Goal: Task Accomplishment & Management: Use online tool/utility

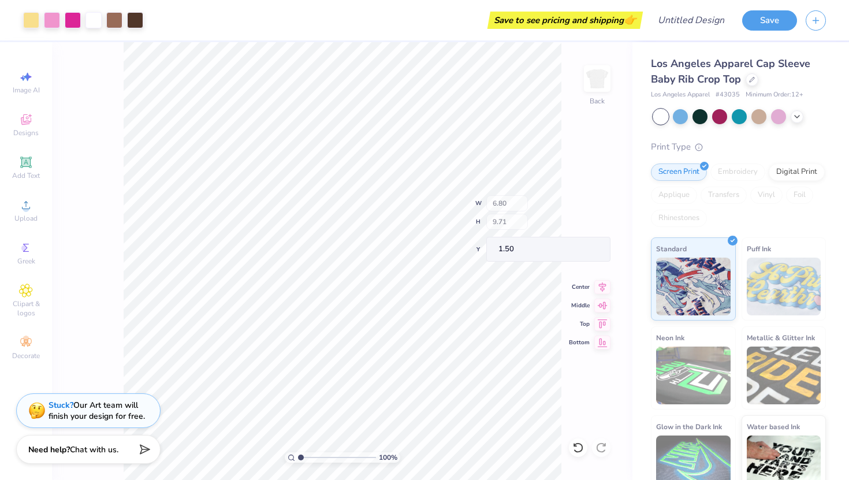
type input "1.51"
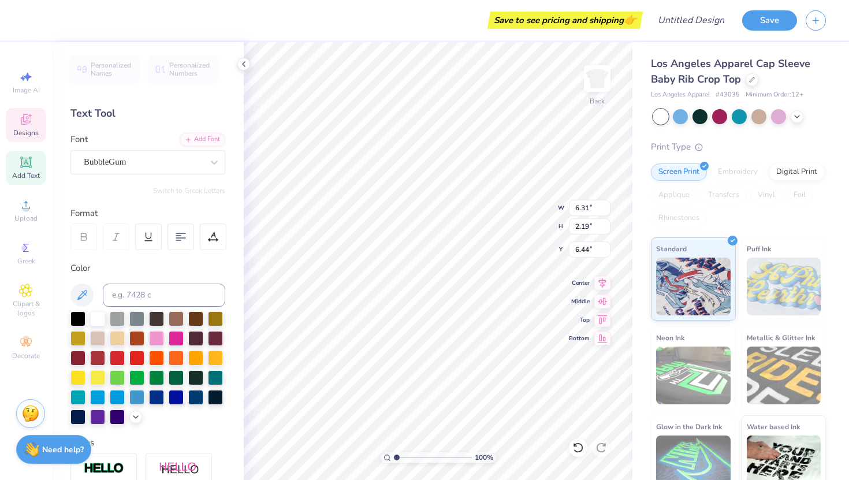
type textarea "phim"
type textarea "phimu"
type input "0.43"
type input "1.07"
type input "7.78"
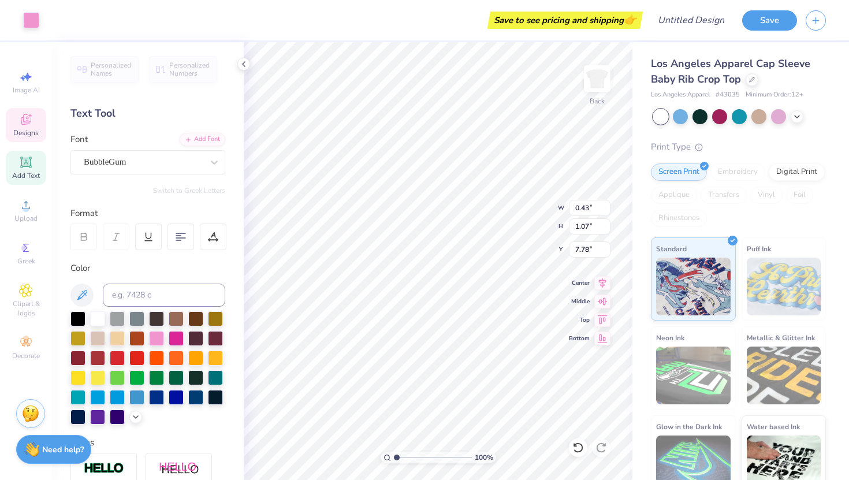
type input "6.16"
type input "8.47"
type input "1.43"
type input "2.06"
type input "0.95"
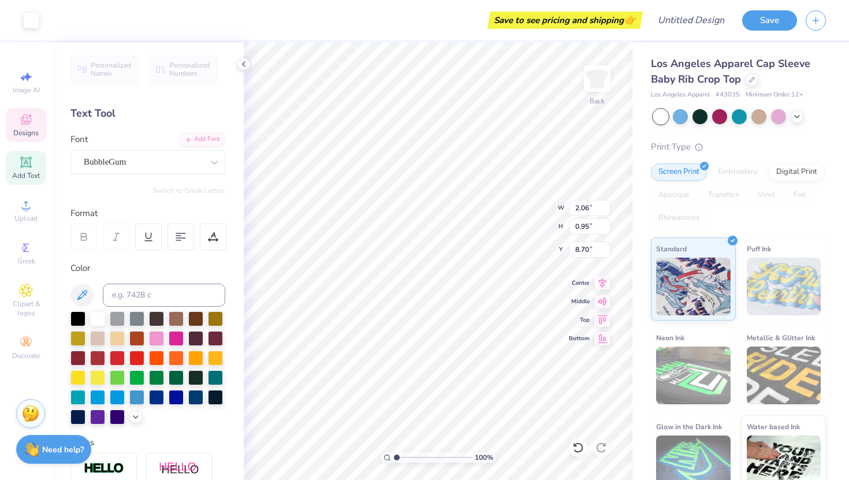
type input "8.63"
type input "6.16"
type input "8.47"
type input "1.43"
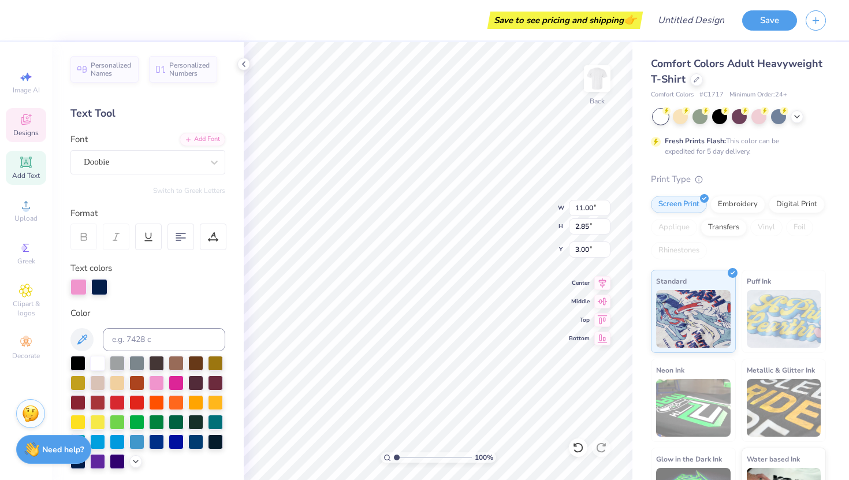
type textarea "R"
type textarea "CAMP"
type input "6.07"
type input "2.30"
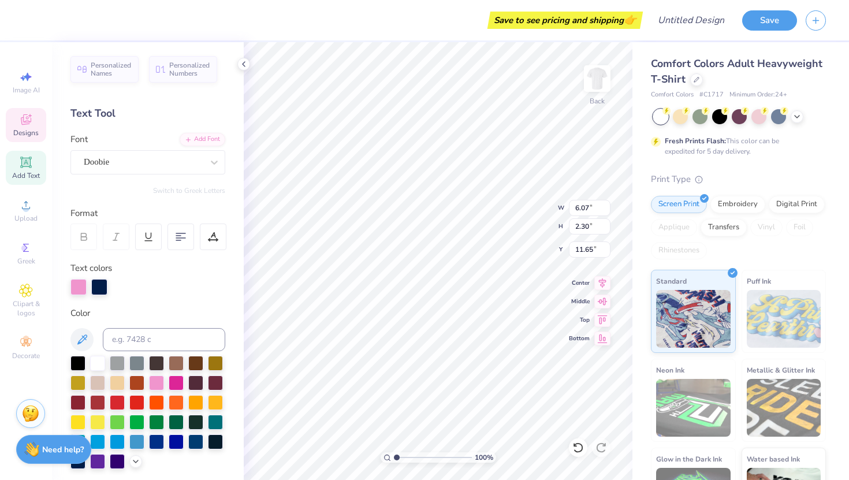
type input "11.35"
type textarea "D"
type textarea "PHI MU"
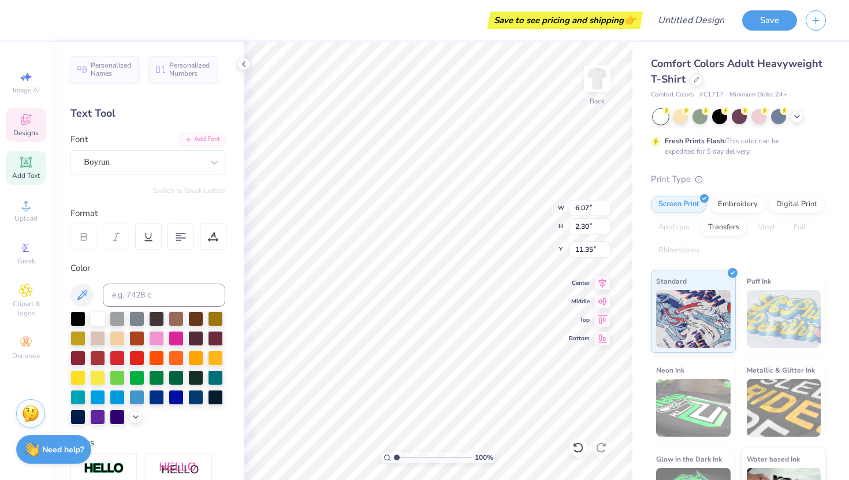
type input "3.30"
type input "0.42"
type input "14.17"
type textarea "F"
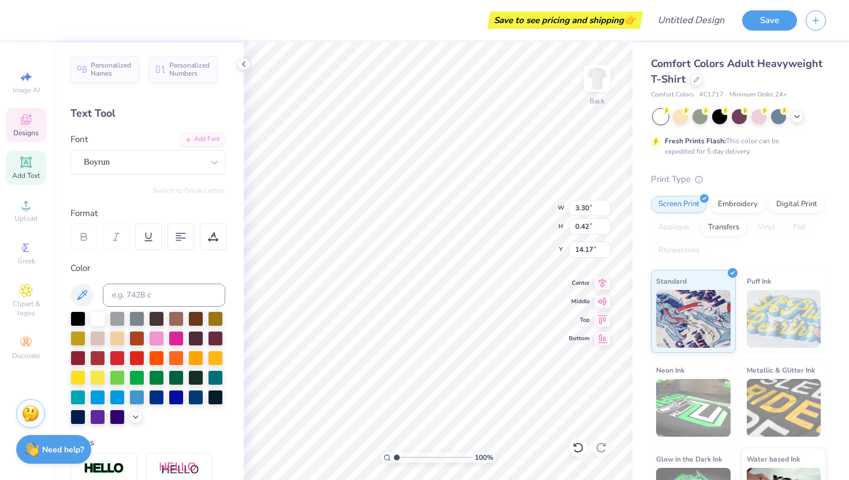
scroll to position [0, 4]
type textarea "BIG LITTLE REVEAL 2025"
type input "6.60"
type input "5.94"
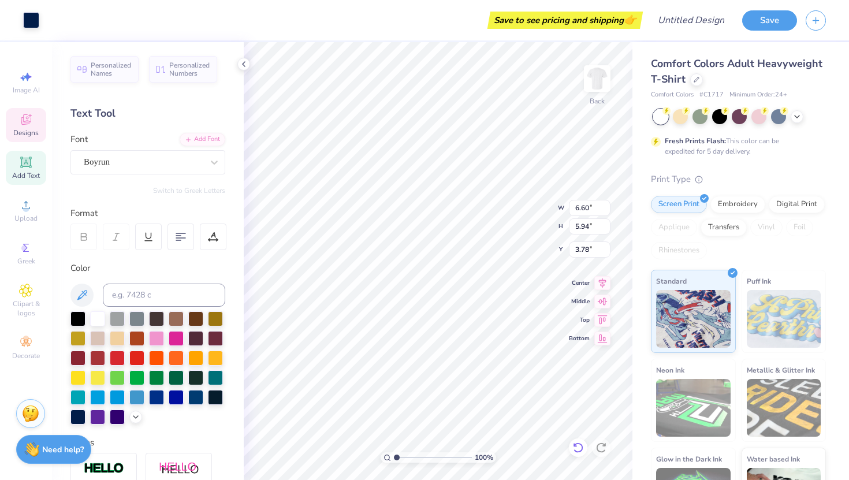
click at [580, 449] on icon at bounding box center [578, 448] width 12 height 12
type input "10.42"
type input "9.36"
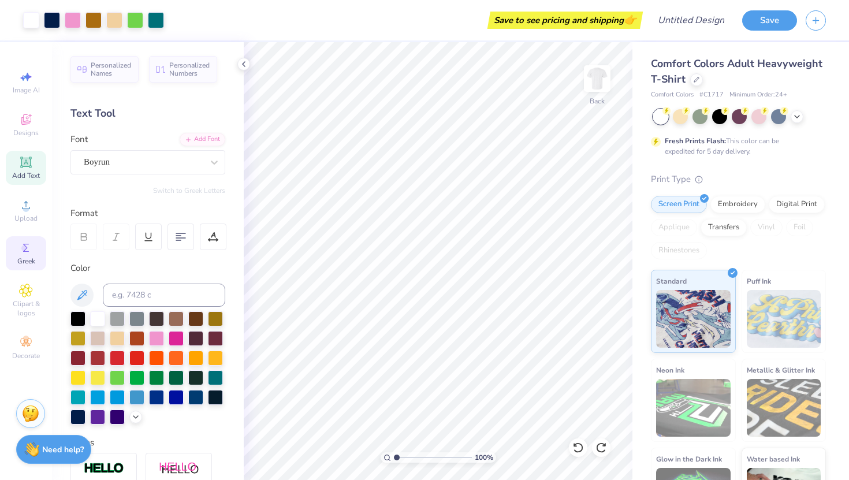
click at [27, 254] on icon at bounding box center [26, 248] width 14 height 14
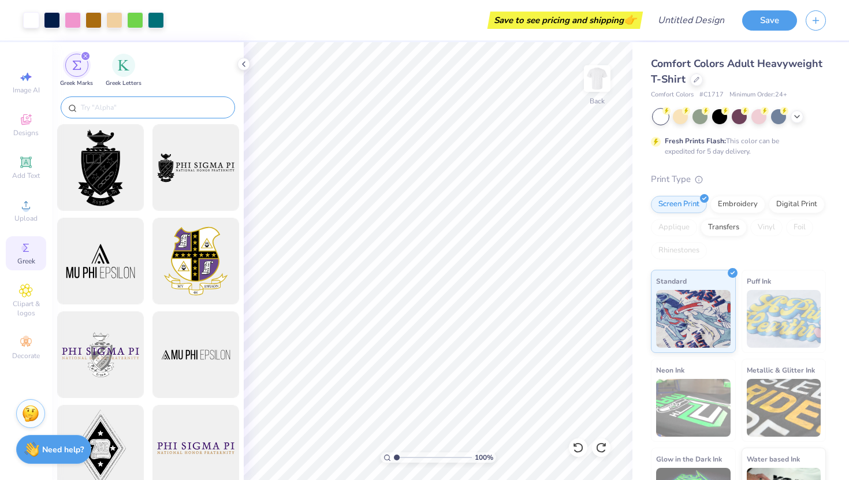
click at [134, 112] on input "text" at bounding box center [154, 108] width 148 height 12
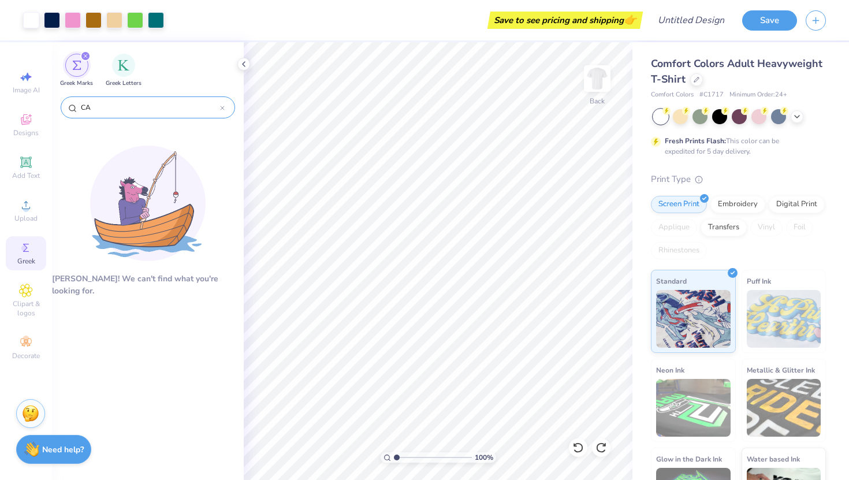
type input "C"
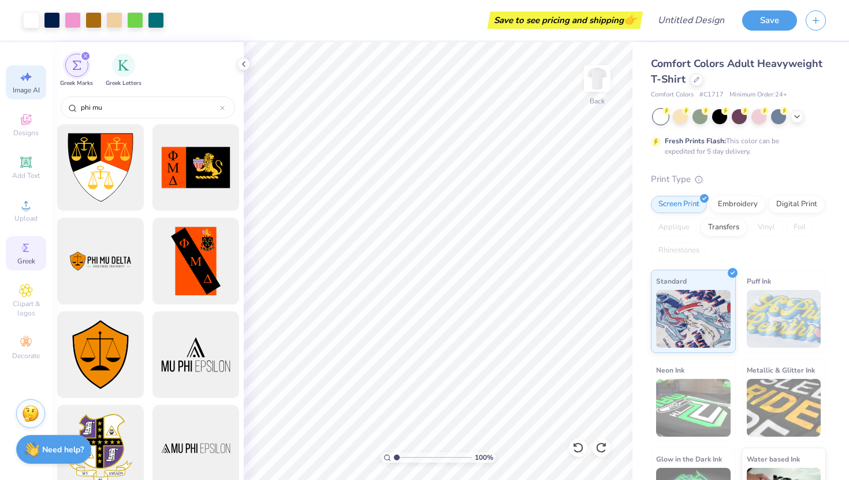
type input "phi mu"
click at [20, 81] on icon at bounding box center [26, 77] width 14 height 14
select select "4"
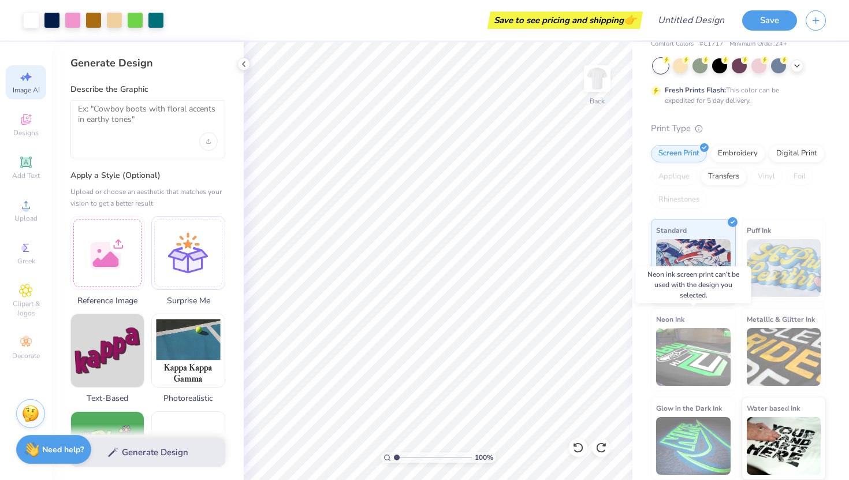
scroll to position [0, 0]
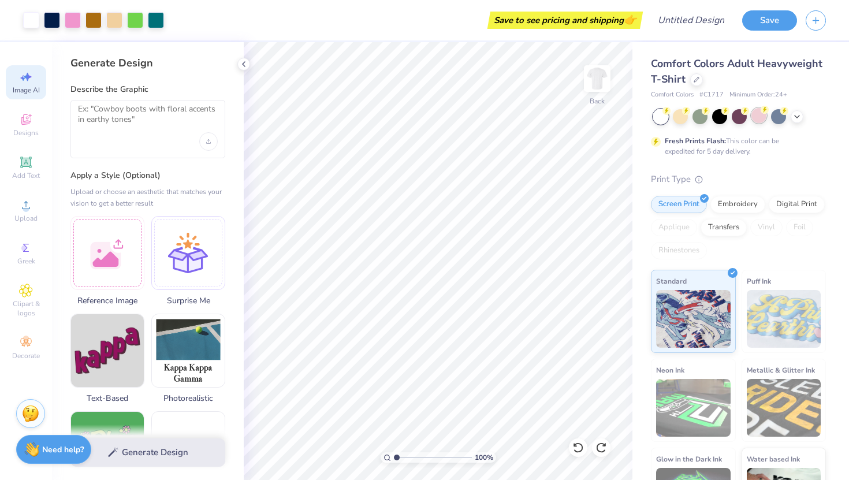
click at [758, 117] on div at bounding box center [759, 115] width 15 height 15
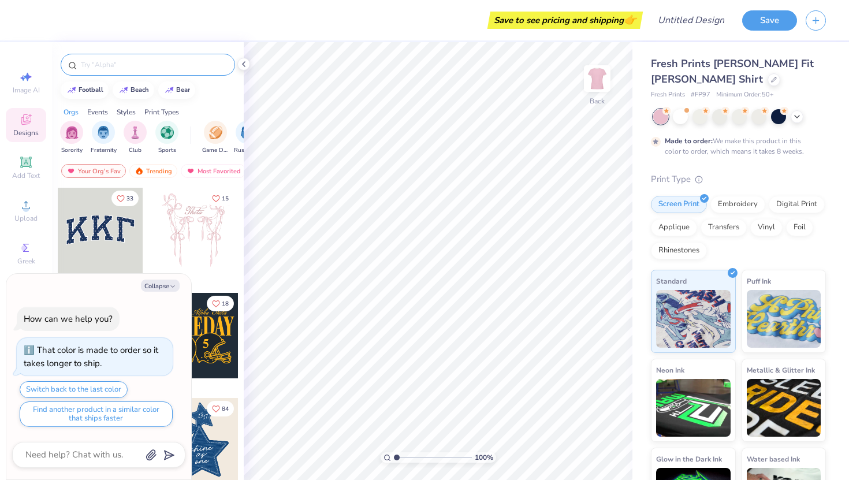
type textarea "x"
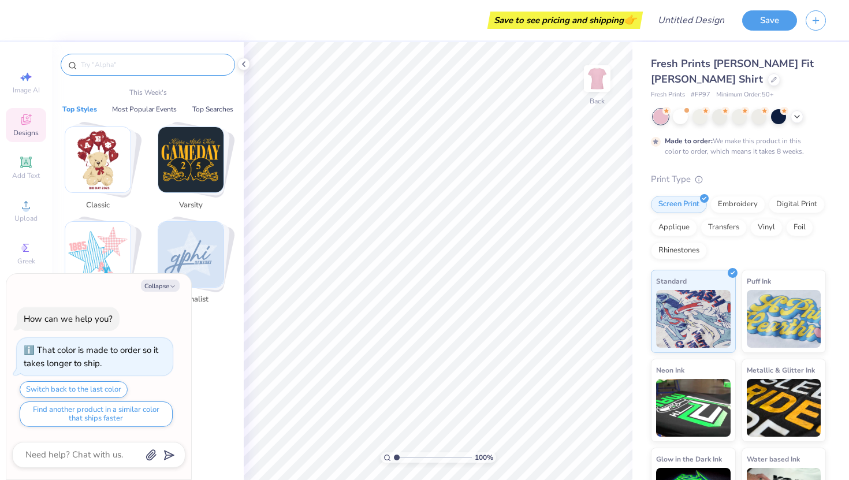
click at [94, 65] on input "text" at bounding box center [154, 65] width 148 height 12
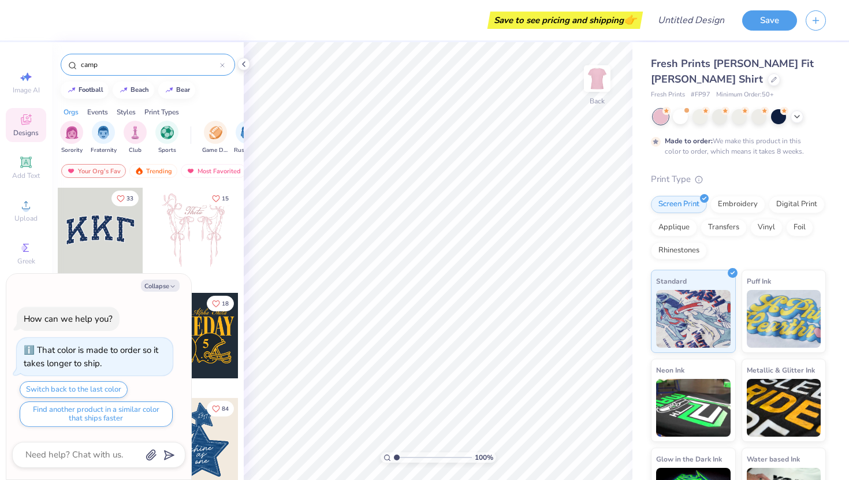
type input "camp"
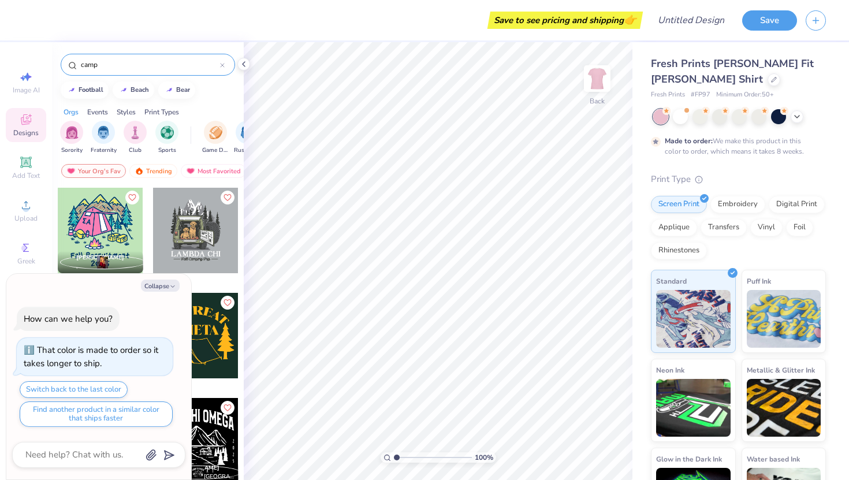
click at [171, 277] on div "Collapse How can we help you? That color is made to order so it takes longer to…" at bounding box center [98, 377] width 185 height 206
click at [161, 282] on button "Collapse" at bounding box center [160, 286] width 39 height 12
type textarea "x"
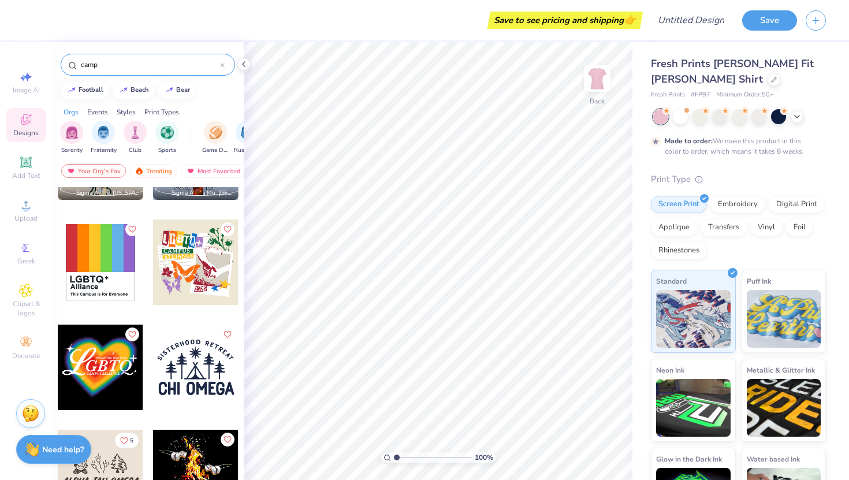
scroll to position [1192, 0]
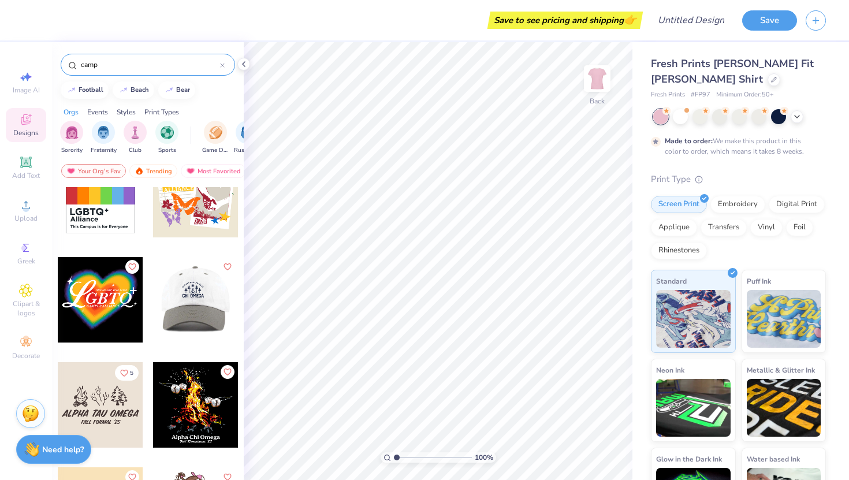
click at [184, 295] on div at bounding box center [194, 299] width 85 height 85
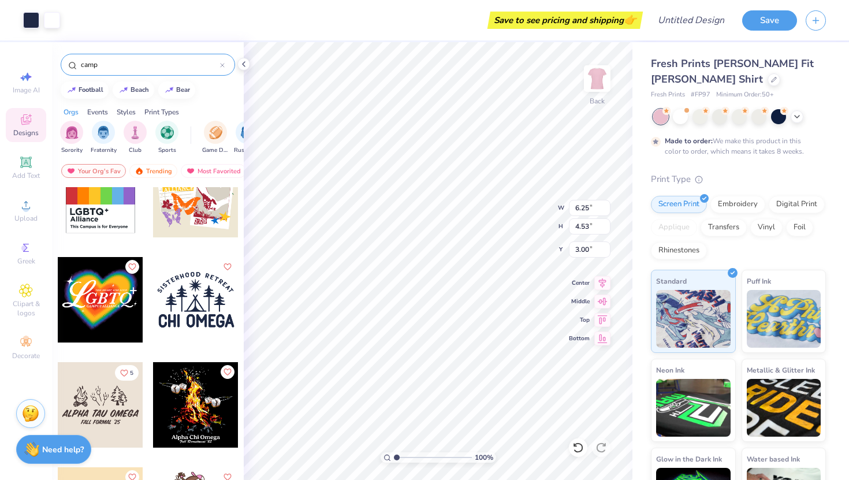
type input "7.44"
type input "5.39"
click at [595, 81] on img at bounding box center [597, 78] width 46 height 46
click at [482, 213] on li "Copy" at bounding box center [505, 218] width 91 height 23
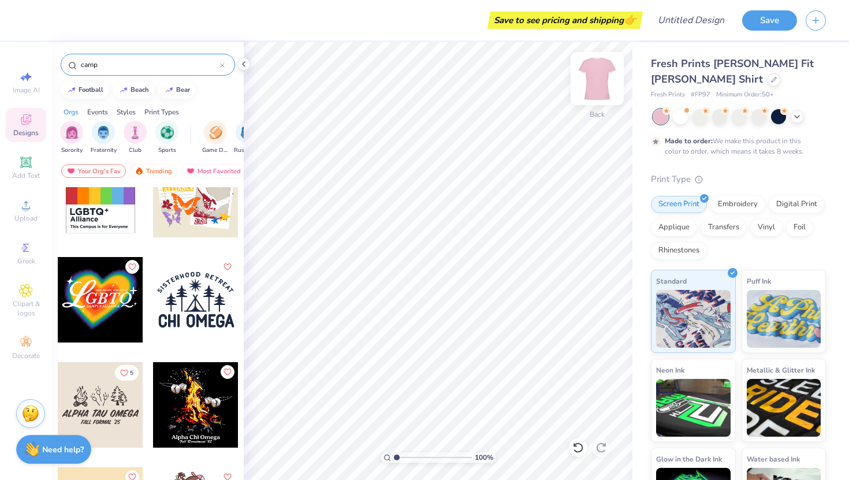
click at [597, 77] on img at bounding box center [597, 78] width 46 height 46
click at [430, 239] on li "Paste" at bounding box center [457, 240] width 91 height 23
type input "3.89"
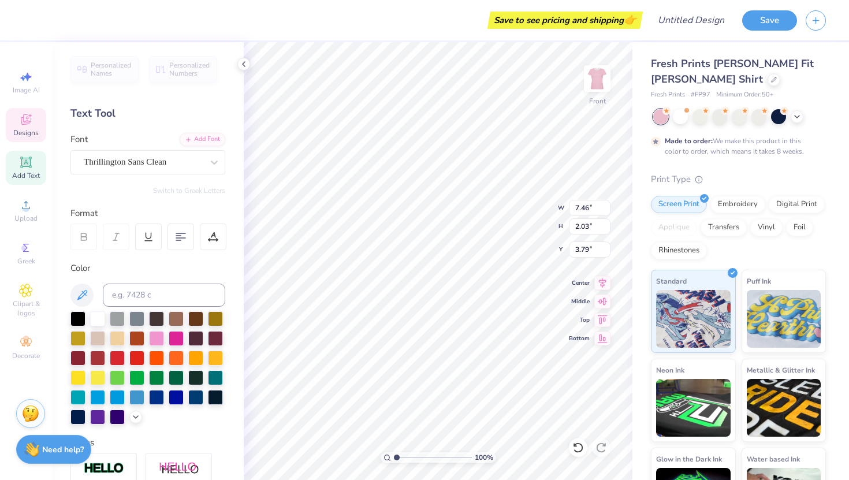
scroll to position [0, 0]
type textarea "S"
type textarea "big little reveal fall 2025"
type textarea "C"
type textarea "phi mu"
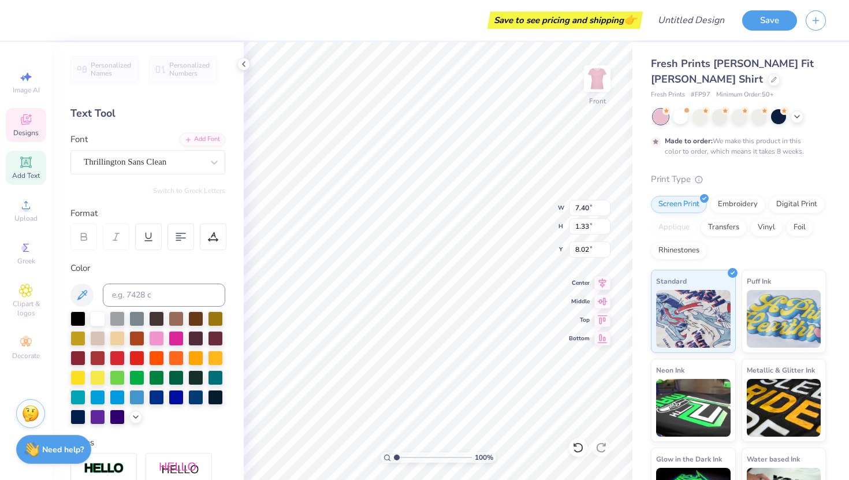
scroll to position [0, 1]
type input "1.09"
type input "1.83"
type input "5.96"
type input "10.24"
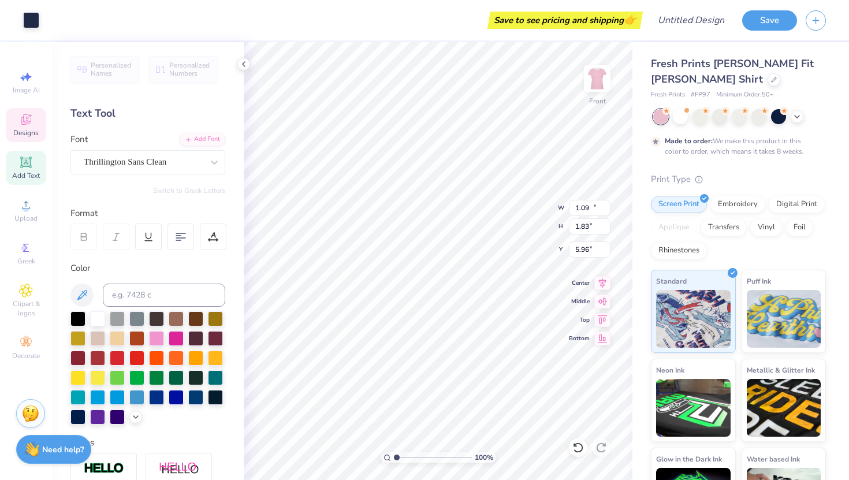
type input "2.71"
type input "3.45"
click at [98, 314] on div at bounding box center [97, 317] width 15 height 15
type input "4.73"
type input "1.31"
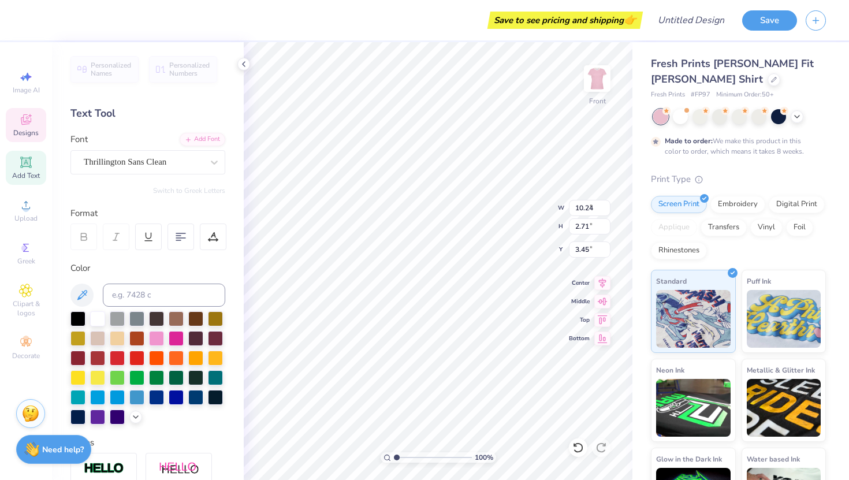
type input "8.04"
click at [96, 316] on div at bounding box center [97, 317] width 15 height 15
type input "1.09"
type input "1.83"
type input "5.81"
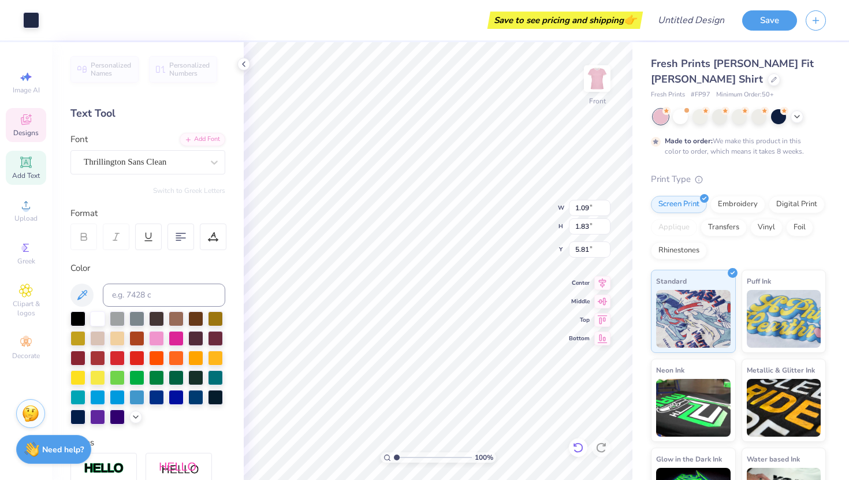
type input "10.24"
type input "2.71"
type input "3.45"
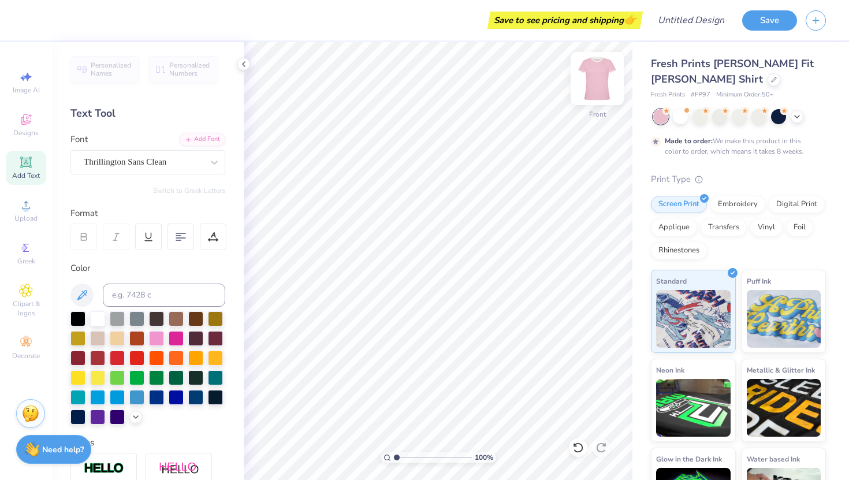
click at [586, 77] on img at bounding box center [597, 78] width 46 height 46
click at [23, 128] on span "Designs" at bounding box center [25, 132] width 25 height 9
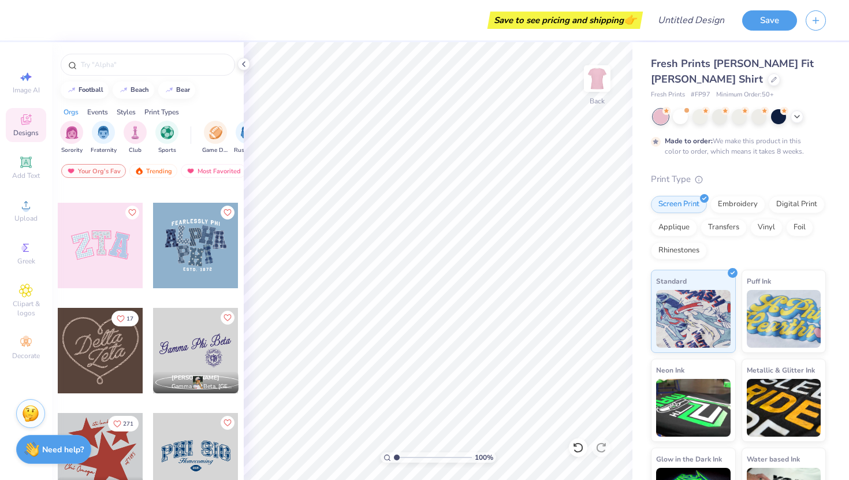
scroll to position [406, 0]
click at [98, 252] on div at bounding box center [100, 244] width 85 height 85
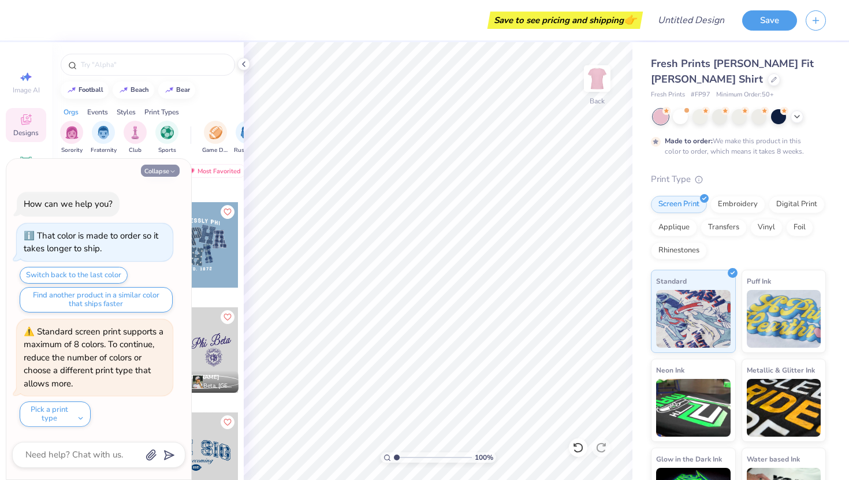
click at [155, 166] on button "Collapse" at bounding box center [160, 171] width 39 height 12
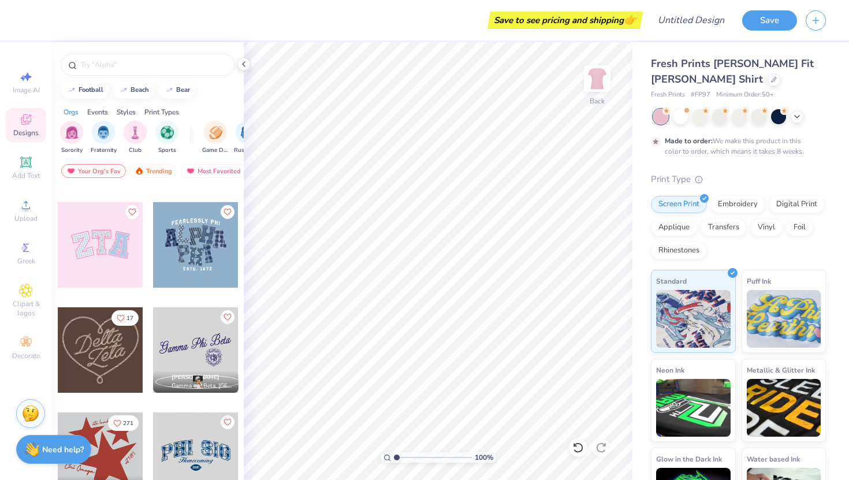
click at [96, 228] on div at bounding box center [100, 244] width 85 height 85
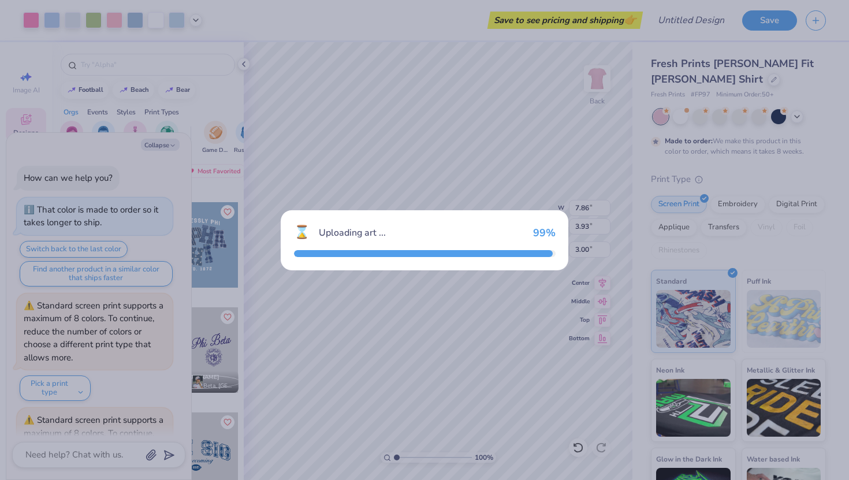
scroll to position [88, 0]
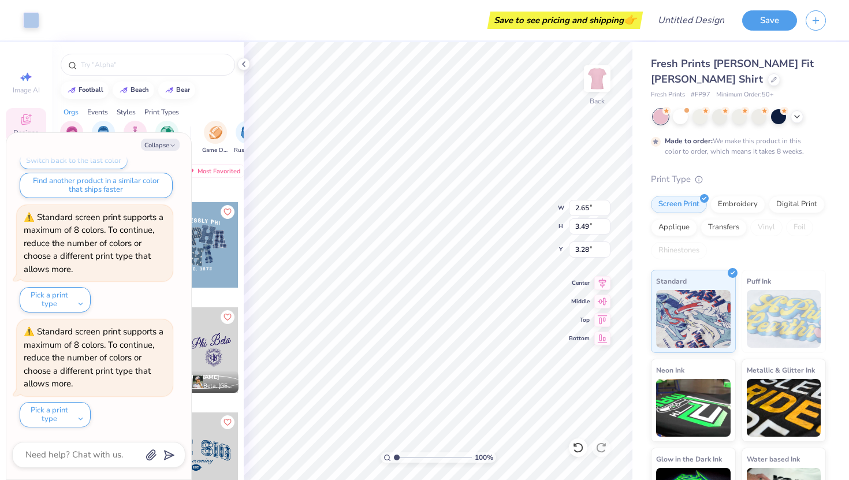
type textarea "x"
type input "3.32"
type textarea "x"
type input "2.41"
type input "3.14"
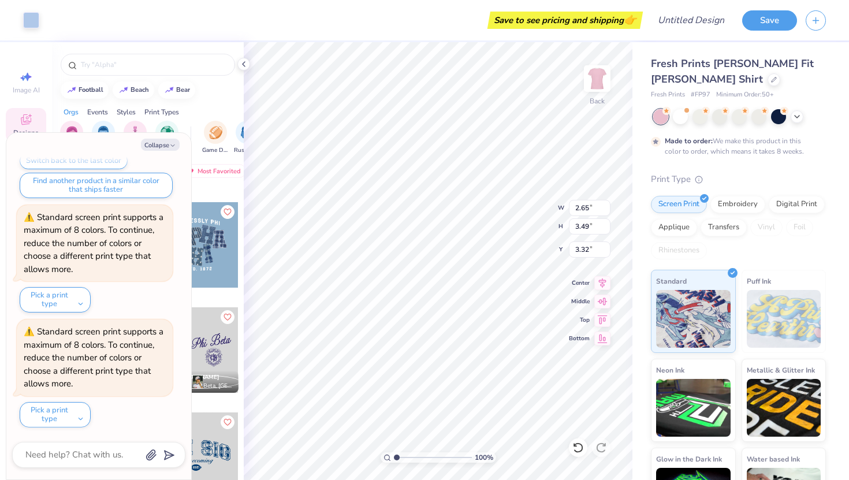
type input "3.10"
type textarea "x"
type input "2.85"
type input "3.55"
type input "3.26"
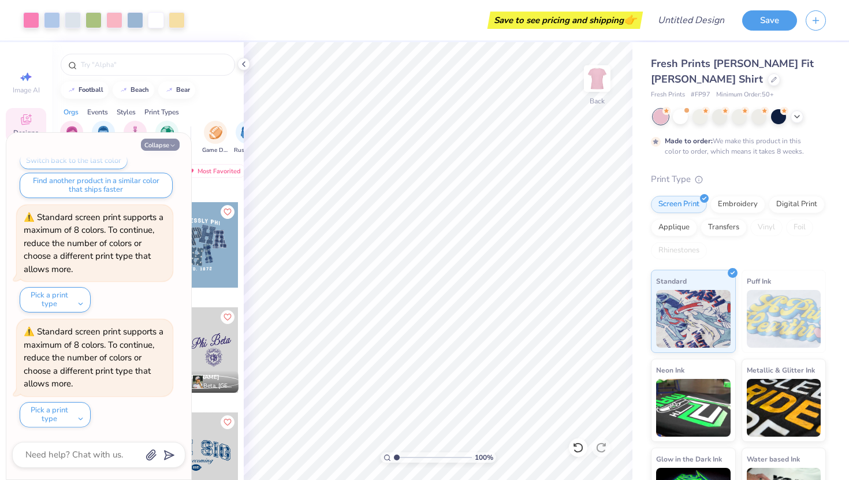
click at [163, 143] on button "Collapse" at bounding box center [160, 145] width 39 height 12
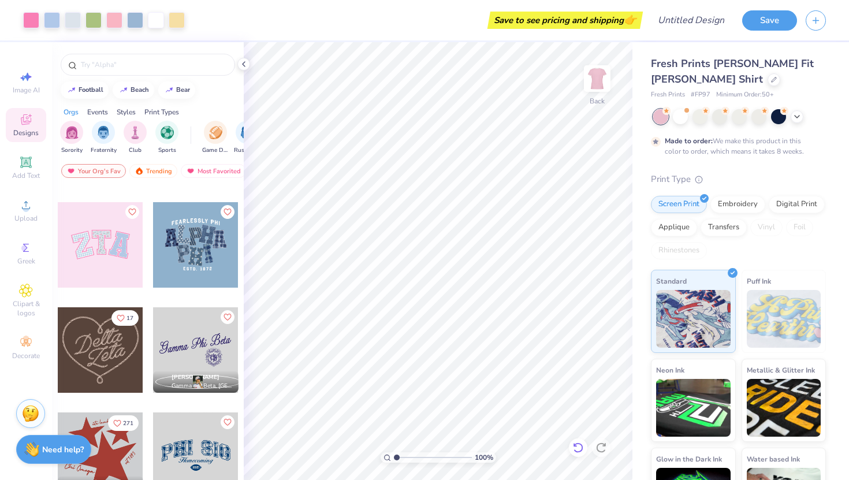
click at [574, 441] on div at bounding box center [578, 447] width 18 height 18
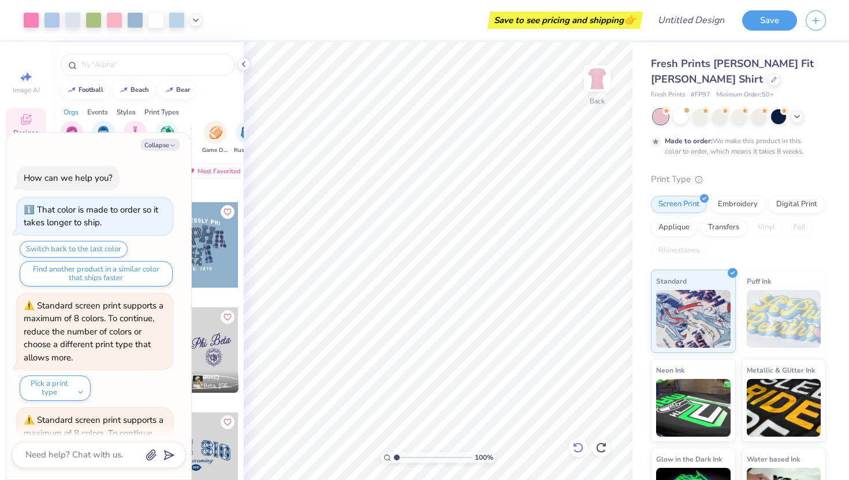
scroll to position [203, 0]
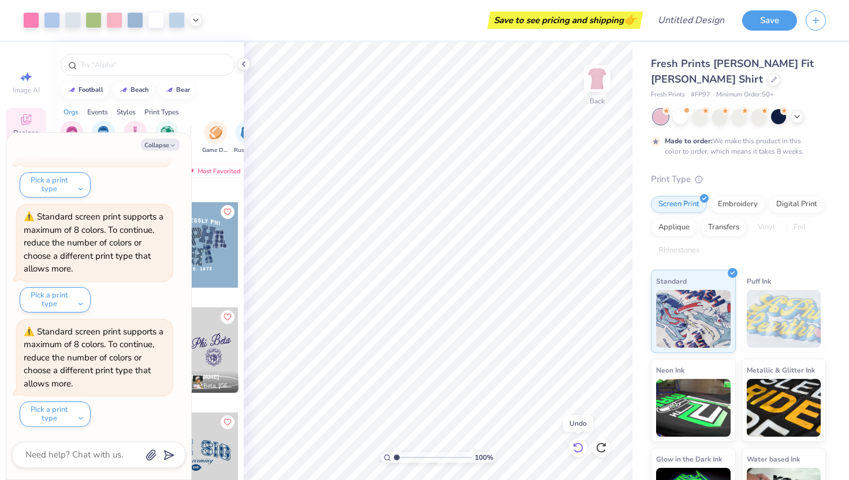
click at [574, 441] on div at bounding box center [578, 447] width 18 height 18
click at [576, 448] on icon at bounding box center [578, 448] width 12 height 12
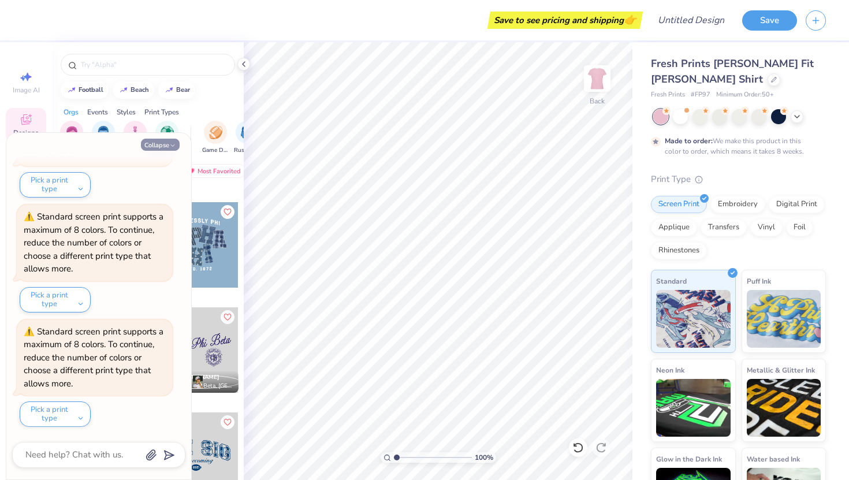
click at [172, 142] on button "Collapse" at bounding box center [160, 145] width 39 height 12
type textarea "x"
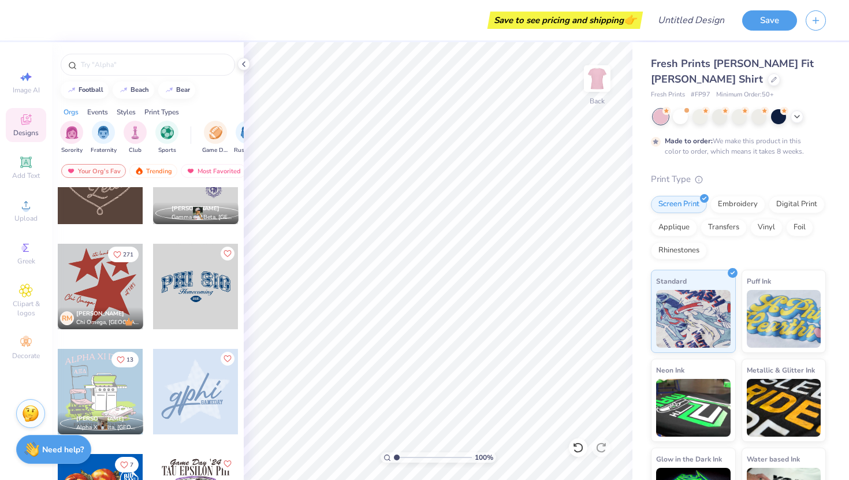
scroll to position [591, 0]
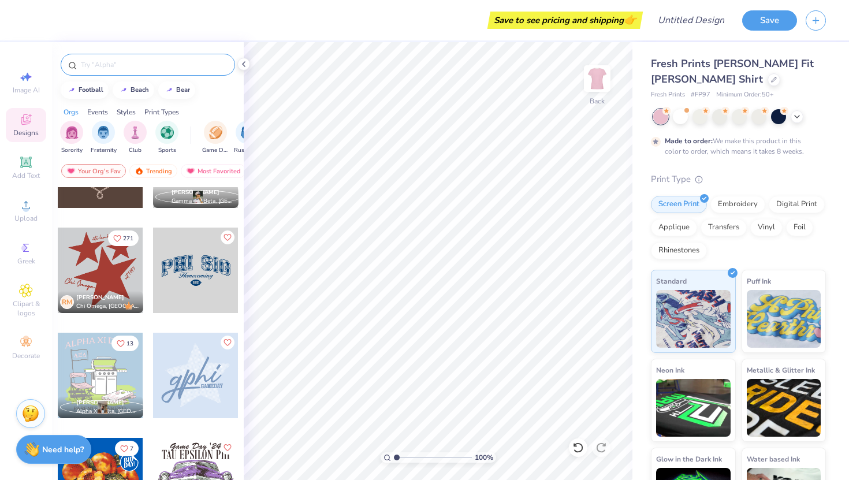
click at [133, 70] on div at bounding box center [148, 65] width 174 height 22
click at [114, 69] on input "text" at bounding box center [154, 65] width 148 height 12
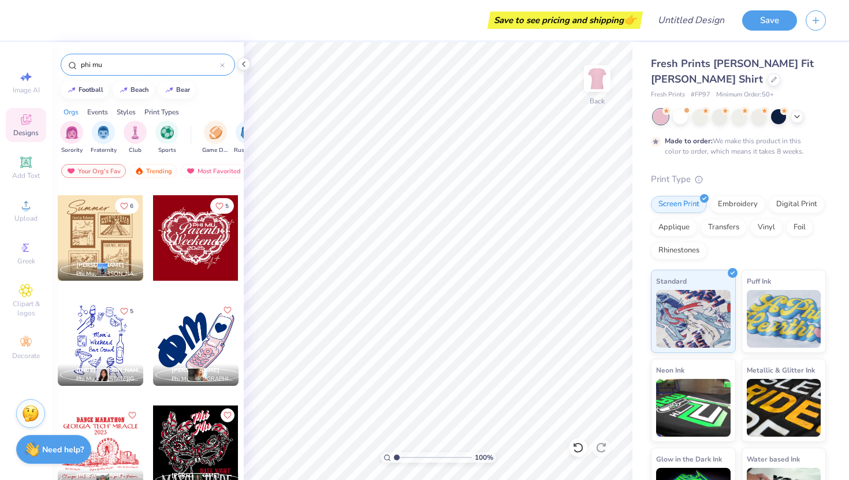
scroll to position [952, 0]
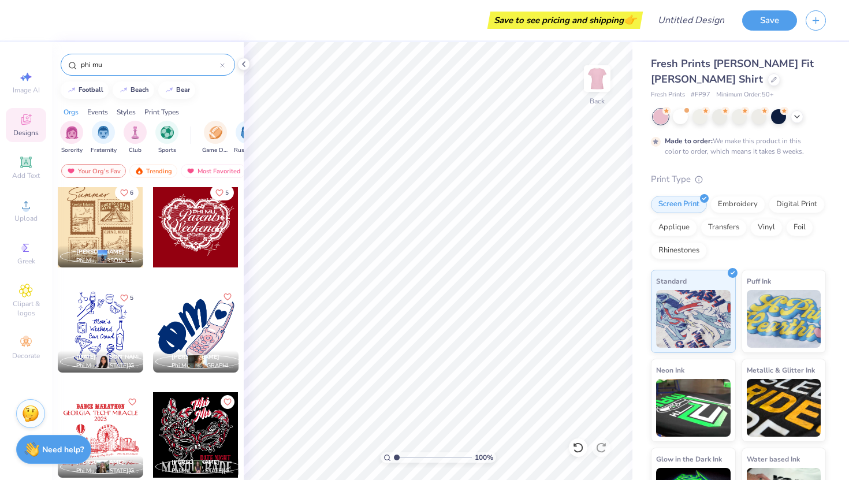
click at [80, 64] on input "phi mu" at bounding box center [150, 65] width 140 height 12
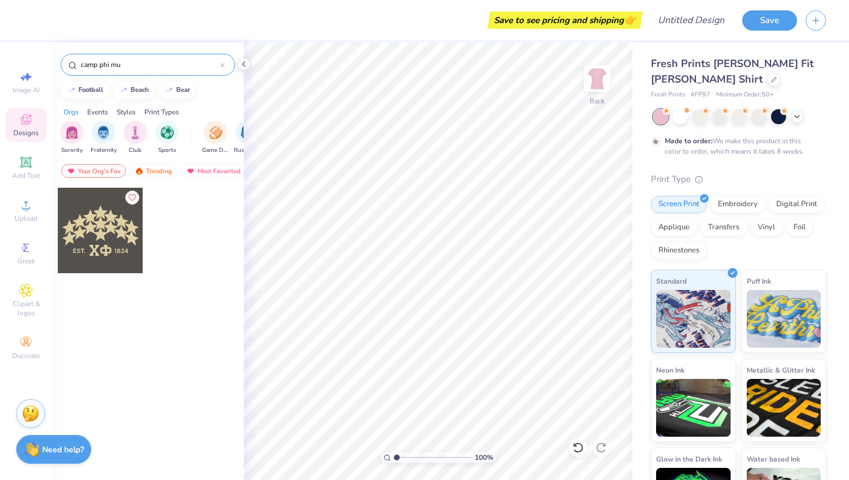
drag, startPoint x: 99, startPoint y: 65, endPoint x: 118, endPoint y: 64, distance: 19.1
click at [120, 65] on input "camp phi mu" at bounding box center [150, 65] width 140 height 12
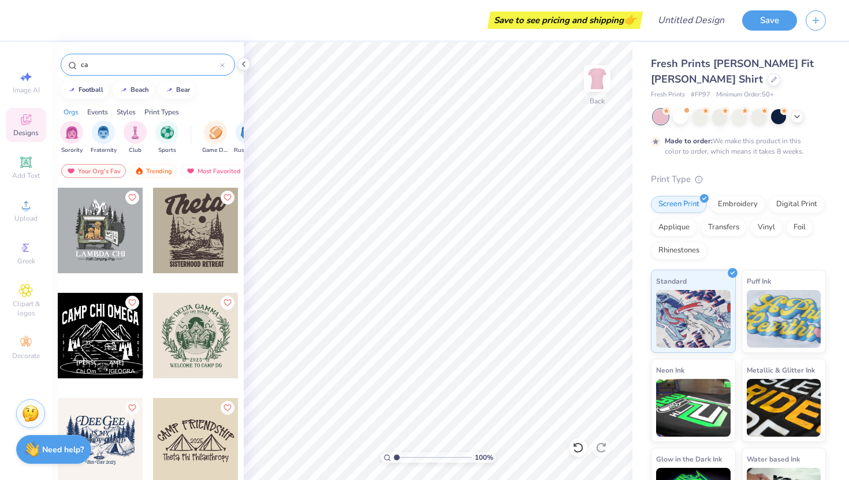
type input "c"
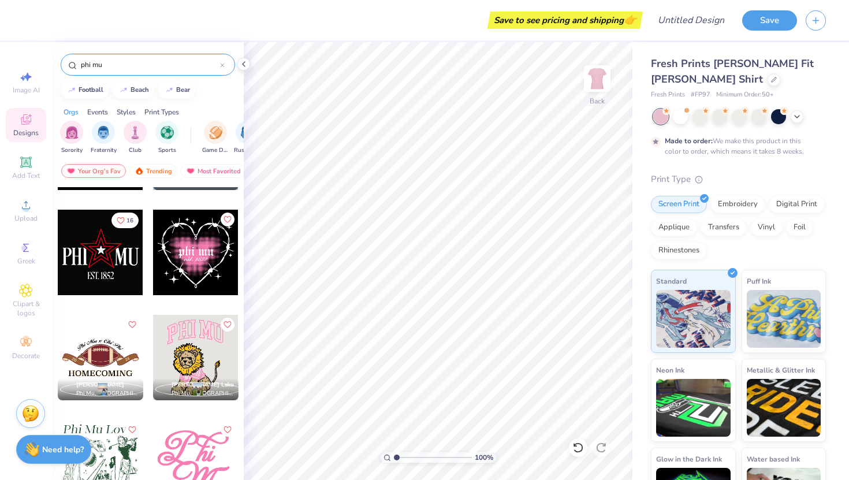
scroll to position [2506, 0]
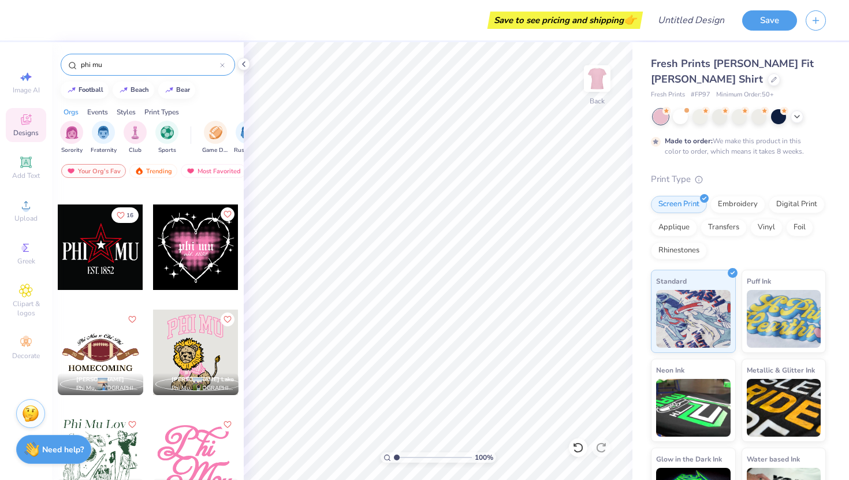
type input "phi mu"
click at [213, 345] on div at bounding box center [195, 352] width 85 height 85
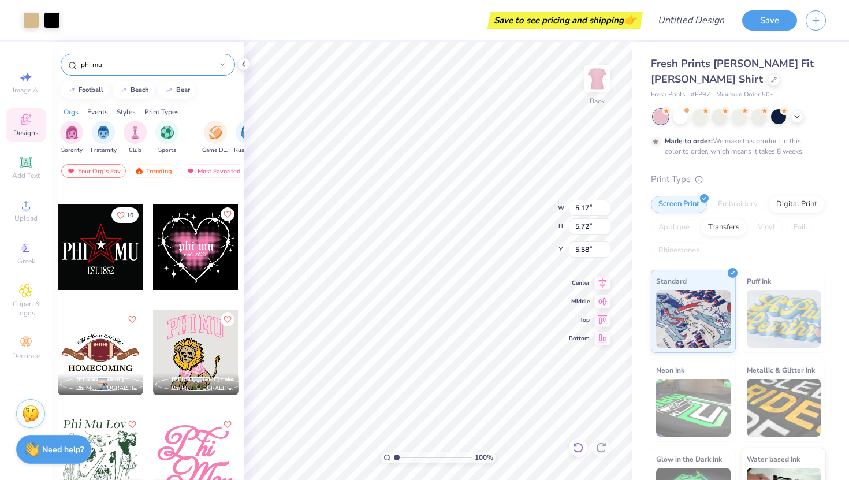
click at [581, 444] on icon at bounding box center [578, 447] width 10 height 10
type input "5.49"
click at [581, 444] on icon at bounding box center [578, 447] width 10 height 10
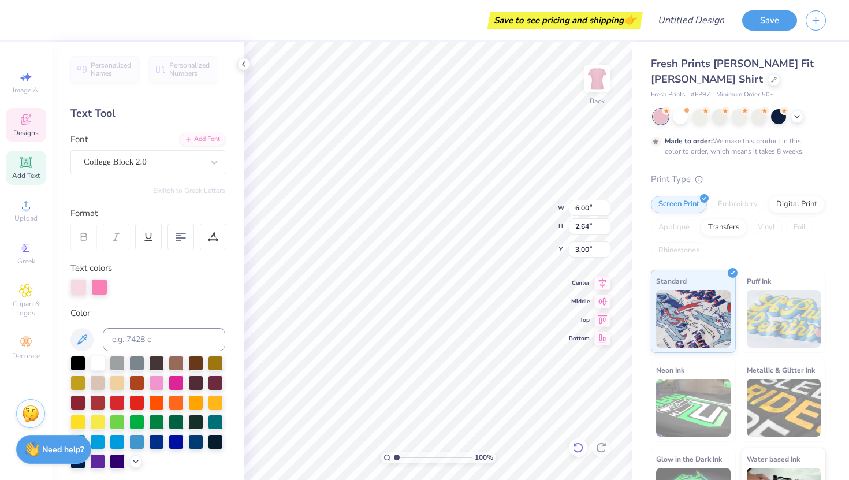
type input "11.54"
type textarea "P"
type textarea "camp phi mu"
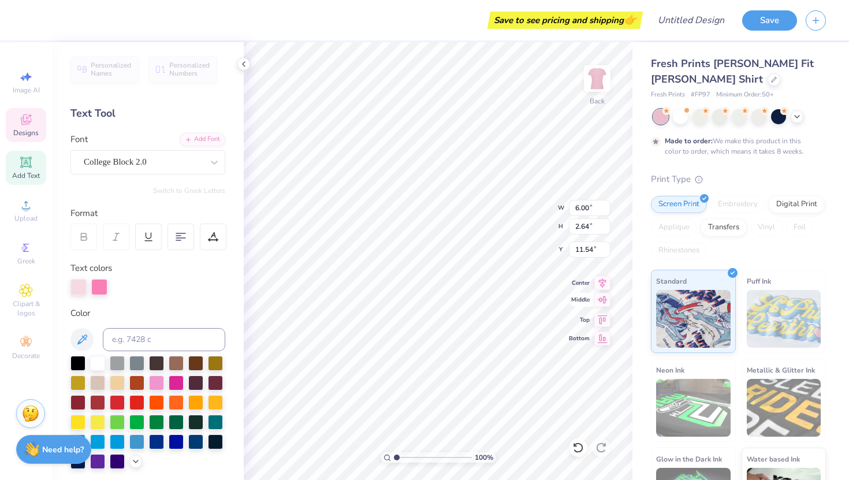
scroll to position [1, 1]
click at [600, 297] on icon at bounding box center [602, 300] width 16 height 14
type input "7.40"
click at [602, 299] on icon at bounding box center [603, 300] width 10 height 8
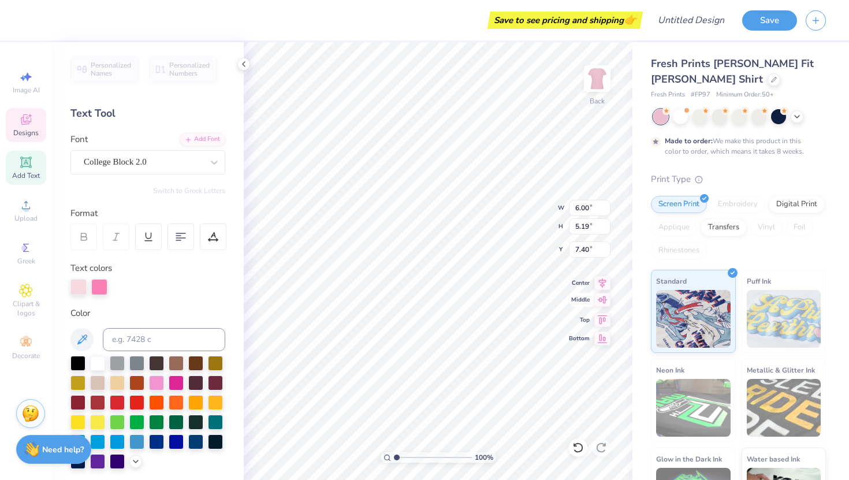
scroll to position [1, 0]
click at [479, 226] on li "Copy" at bounding box center [494, 218] width 91 height 23
type textarea "phi mu"
type input "2.64"
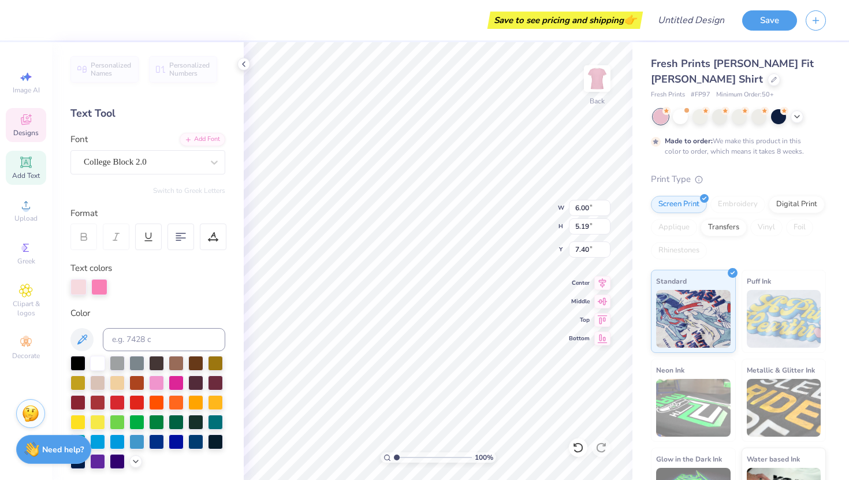
type input "8.68"
type input "12.28"
type textarea "camp"
type input "6.00"
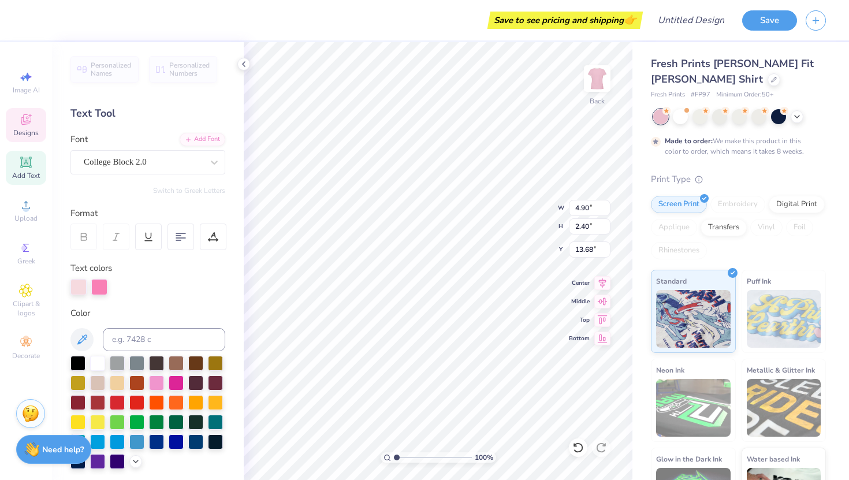
type input "2.64"
type input "12.04"
type input "2.78"
type input "2.01"
type input "8.47"
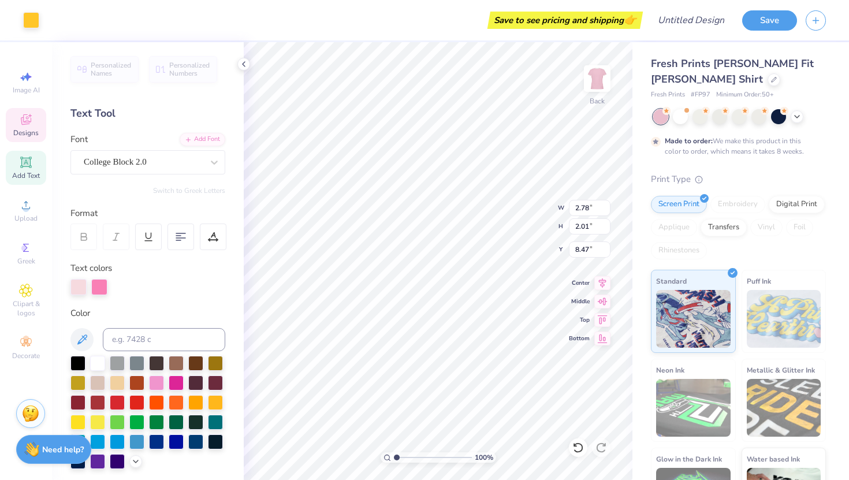
type input "4.86"
type input "3.30"
click at [443, 267] on body "Art colors Save to see pricing and shipping 👉 Design Title Save Image AI Design…" at bounding box center [424, 240] width 849 height 480
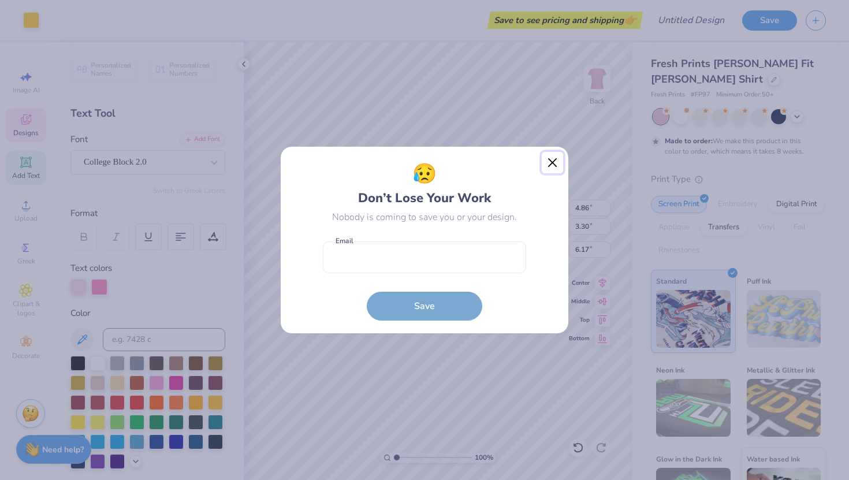
click at [549, 162] on button "Close" at bounding box center [553, 163] width 22 height 22
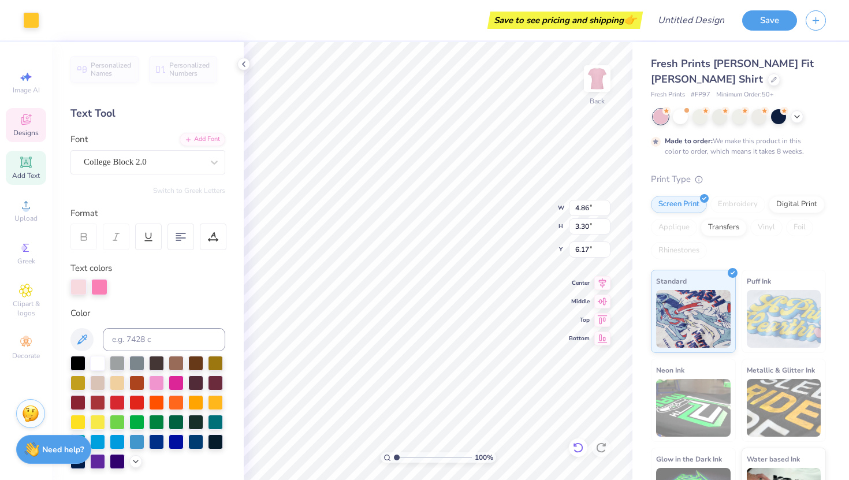
click at [578, 445] on icon at bounding box center [578, 448] width 12 height 12
type input "5.58"
type input "5.17"
type input "5.57"
type input "5.42"
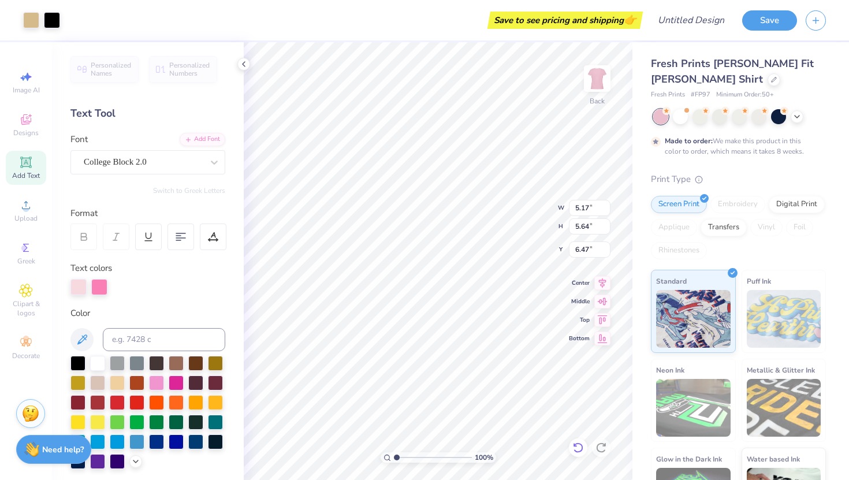
click at [575, 453] on div at bounding box center [578, 447] width 18 height 18
type input "5.42"
click at [576, 449] on icon at bounding box center [578, 448] width 12 height 12
type input "5.19"
type input "5.57"
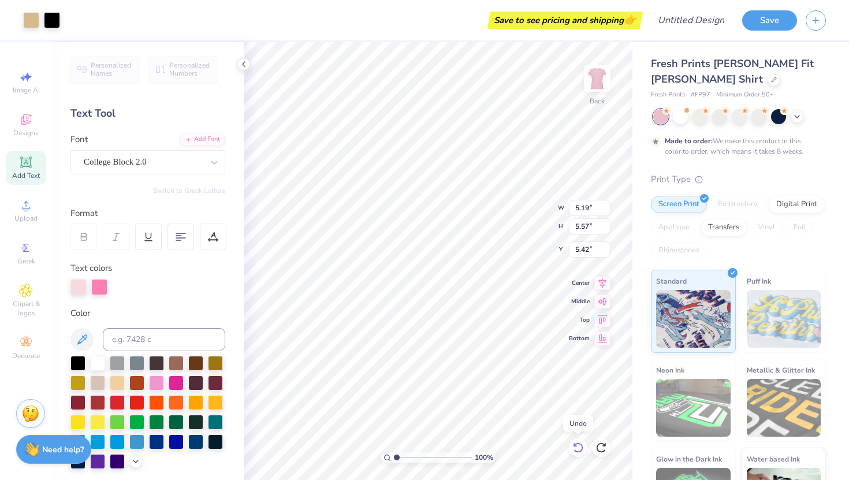
type input "5.48"
type input "4.90"
type input "2.40"
type input "1.80"
type input "6.00"
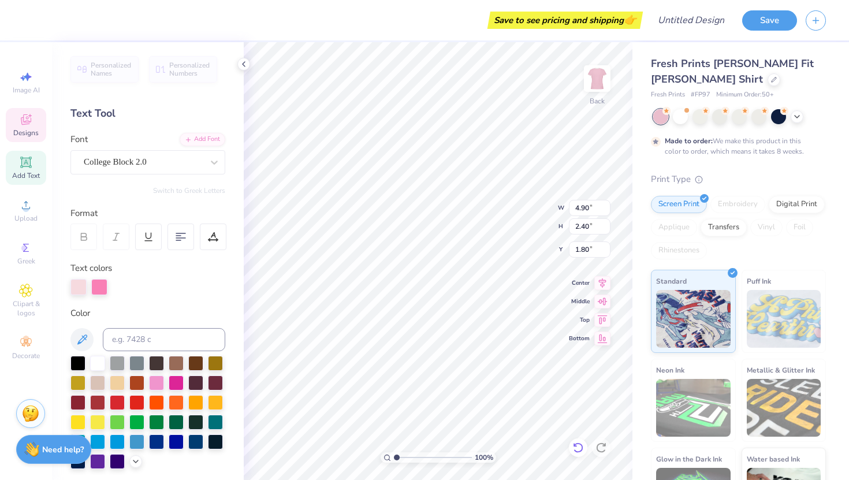
type input "2.64"
type input "3.82"
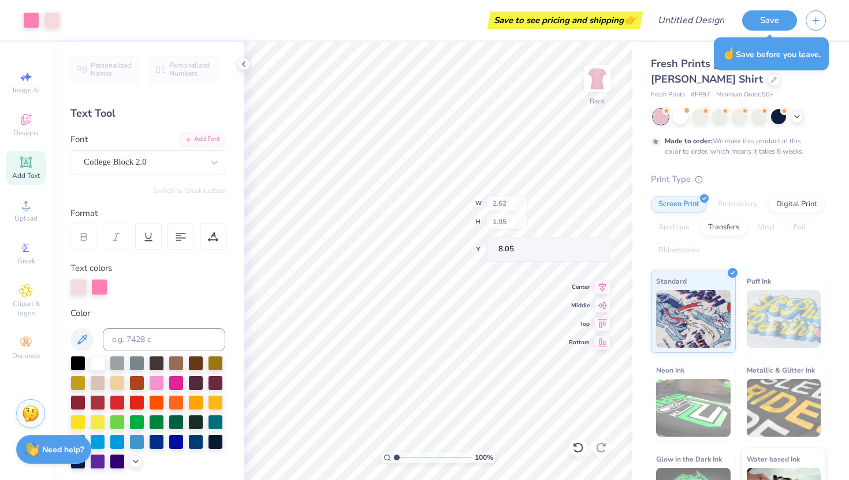
type input "8.05"
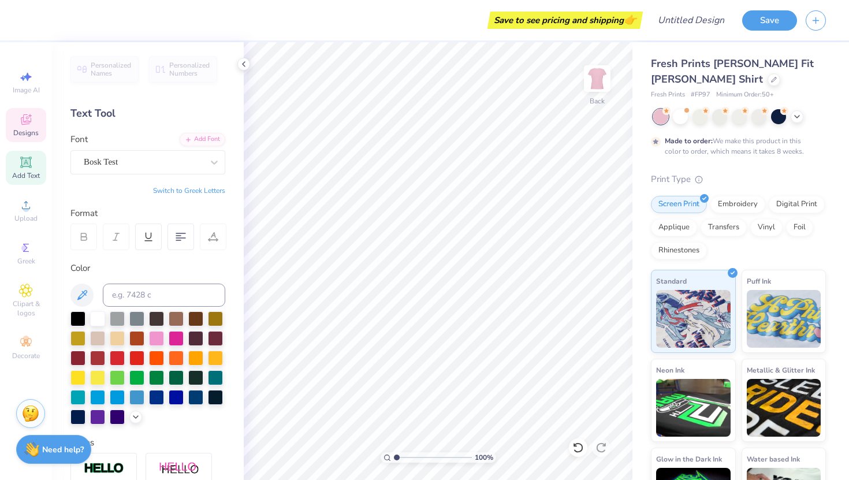
click at [34, 128] on div "Designs" at bounding box center [26, 125] width 40 height 34
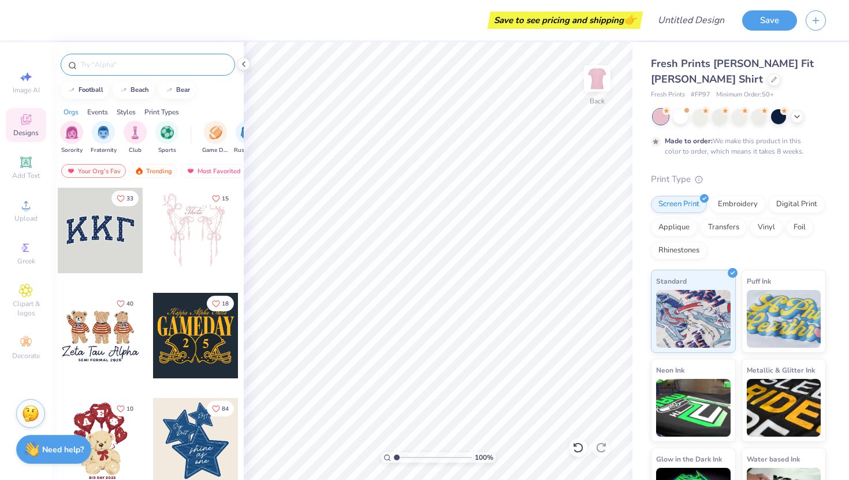
click at [133, 66] on input "text" at bounding box center [154, 65] width 148 height 12
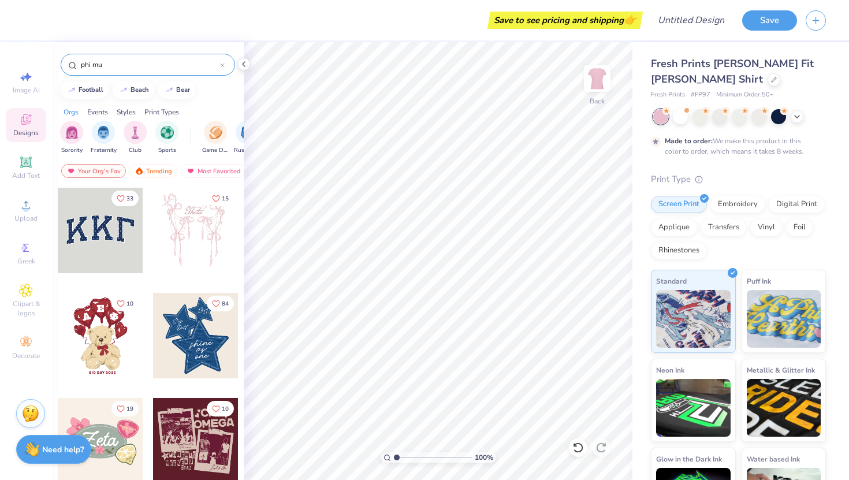
type input "phi mu"
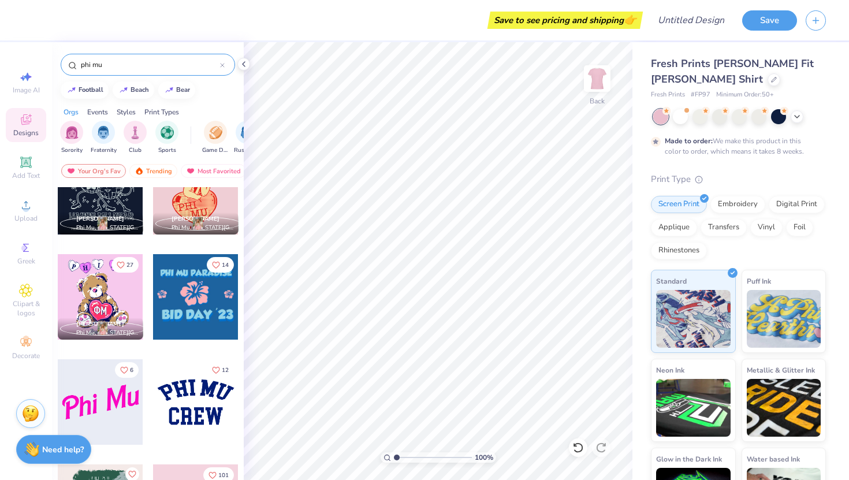
scroll to position [3725, 0]
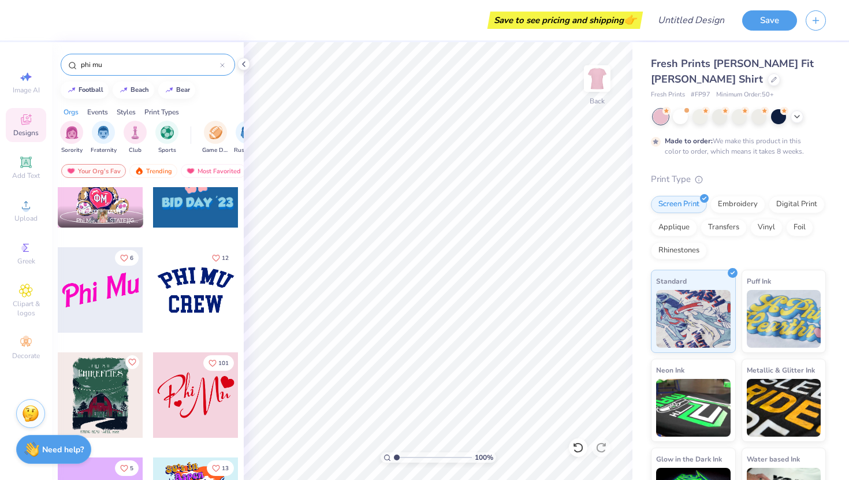
click at [198, 286] on div at bounding box center [195, 289] width 85 height 85
type input "3.82"
type input "1.26"
type input "4.97"
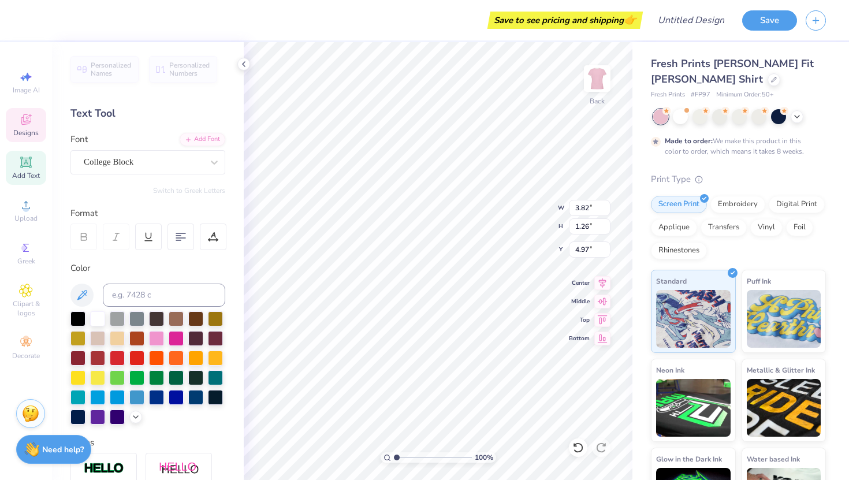
type textarea "C"
type textarea "phi mu"
type input "5.28"
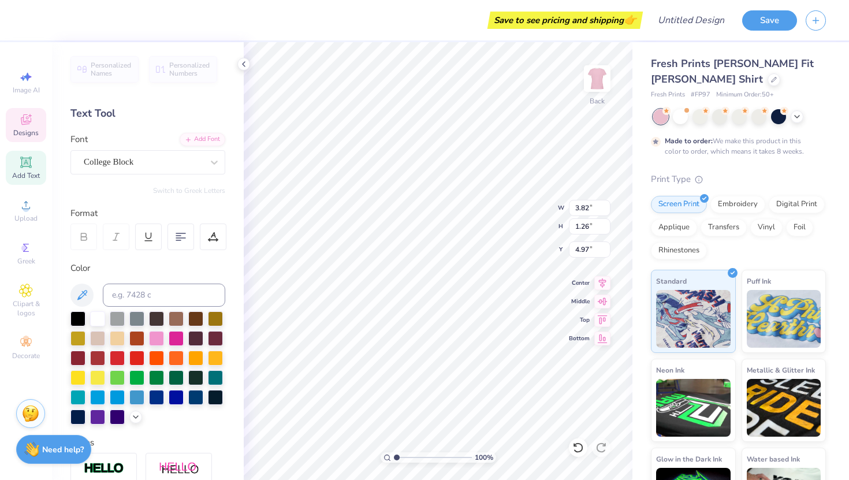
type input "1.49"
type input "3.00"
type textarea "P"
type textarea "camp"
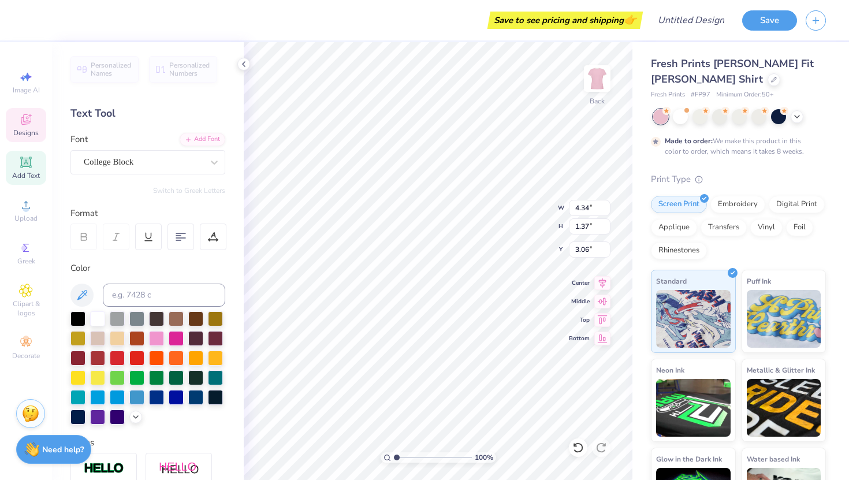
type input "2.54"
type input "4.39"
type input "1.23"
type input "4.11"
click at [21, 251] on icon at bounding box center [26, 248] width 14 height 14
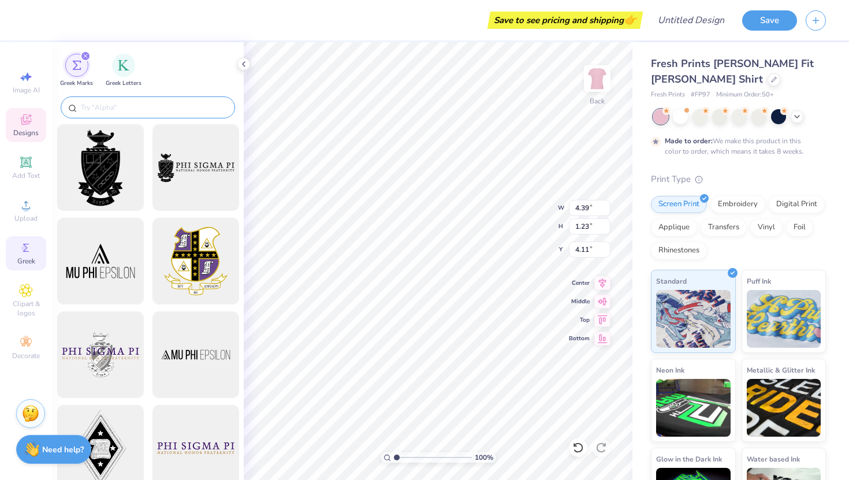
click at [116, 102] on input "text" at bounding box center [154, 108] width 148 height 12
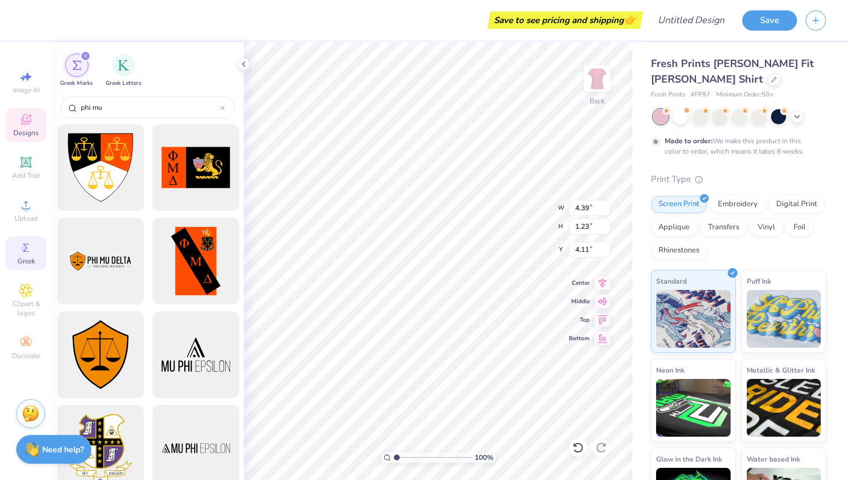
type input "phi mu"
click at [28, 134] on span "Designs" at bounding box center [25, 132] width 25 height 9
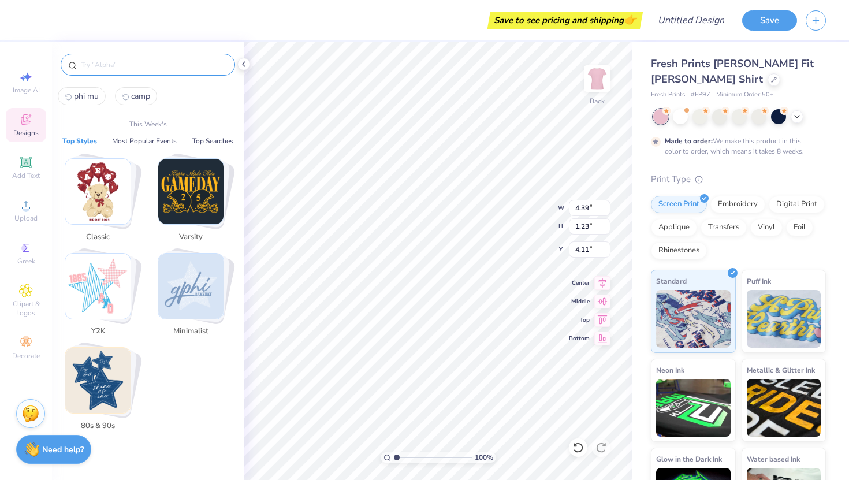
click at [109, 66] on input "text" at bounding box center [154, 65] width 148 height 12
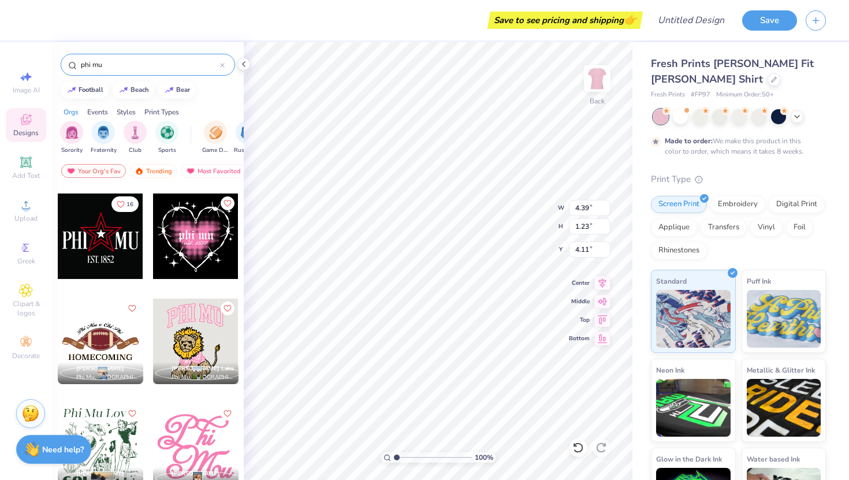
scroll to position [2522, 0]
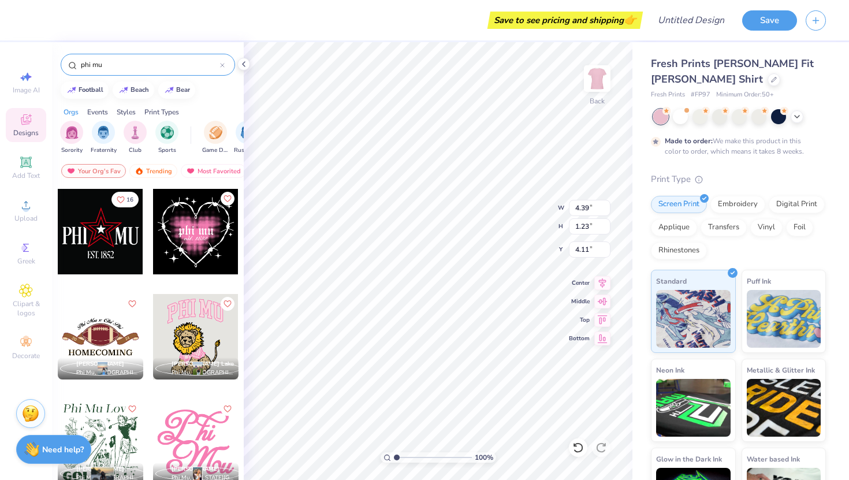
type input "phi mu"
click at [191, 334] on div at bounding box center [195, 336] width 85 height 85
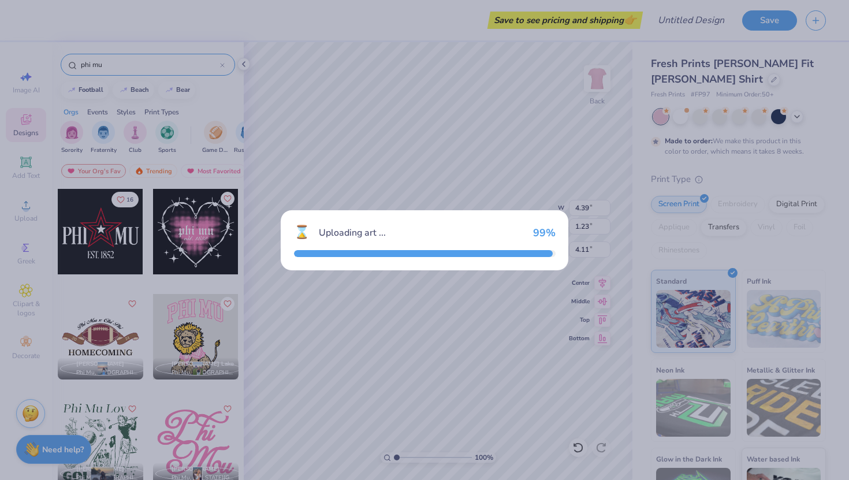
type input "6.00"
type input "8.05"
type input "3.00"
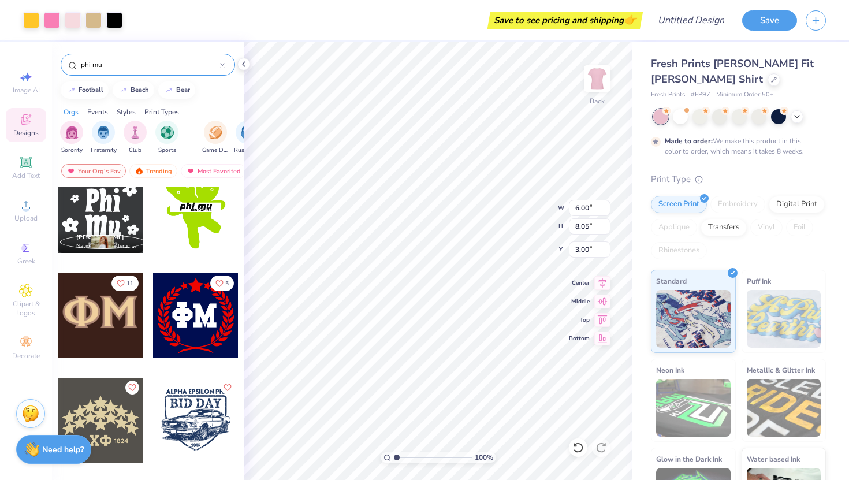
scroll to position [4437, 0]
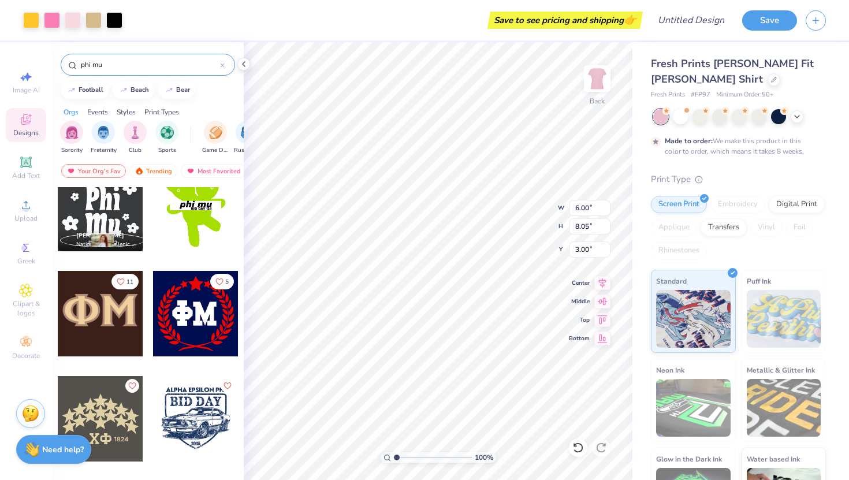
click at [106, 297] on div at bounding box center [100, 313] width 85 height 85
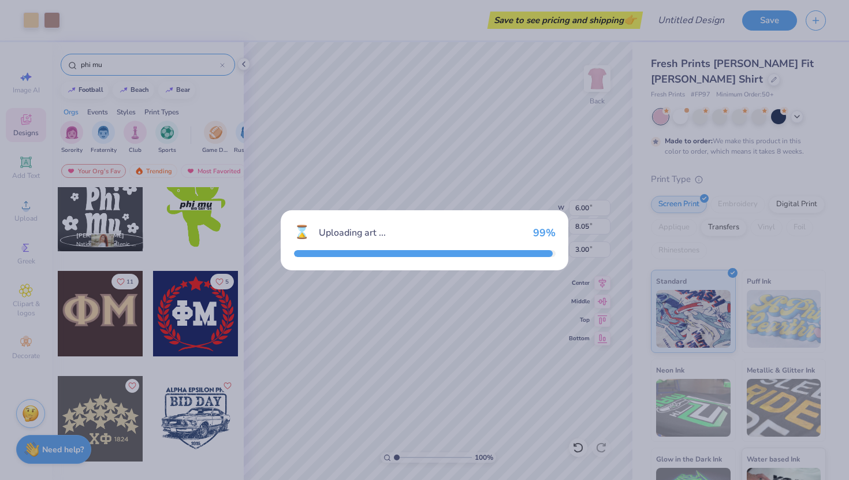
type input "2.96"
type input "1.27"
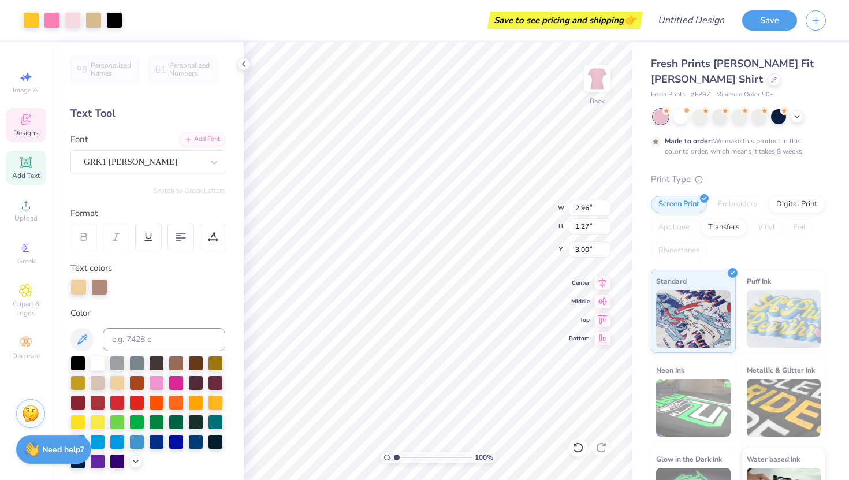
type input "6.00"
type input "8.05"
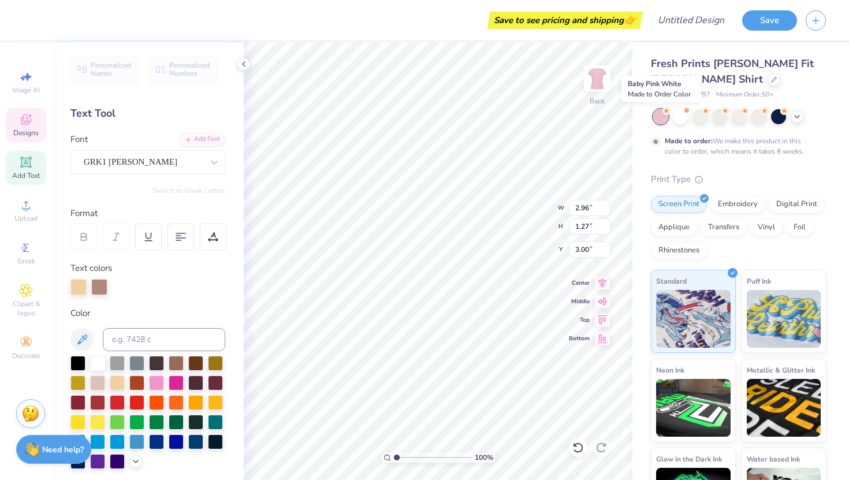
click at [663, 116] on div at bounding box center [660, 116] width 15 height 15
type input "4.39"
type input "1.23"
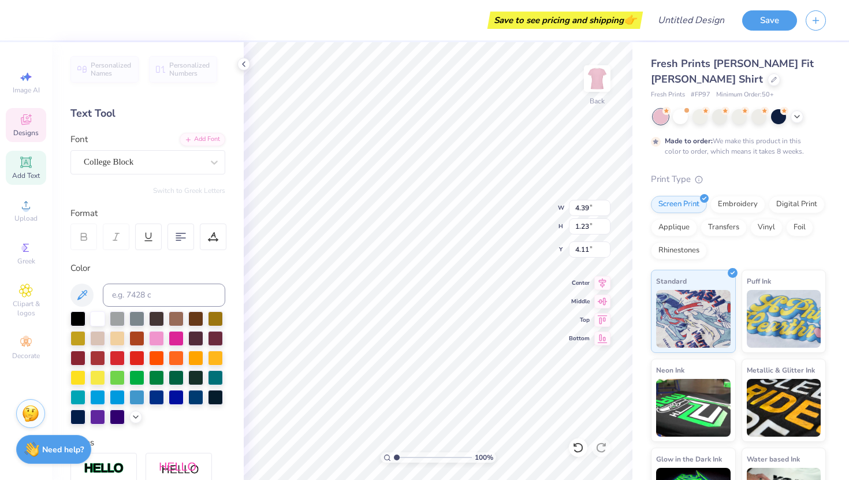
type input "4.27"
type input "4.34"
type input "1.37"
type input "2.54"
click at [686, 111] on div at bounding box center [686, 109] width 5 height 5
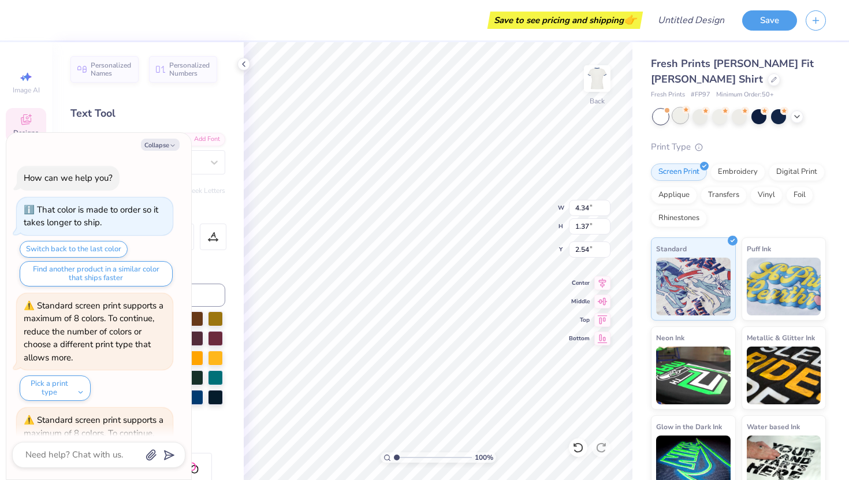
scroll to position [561, 0]
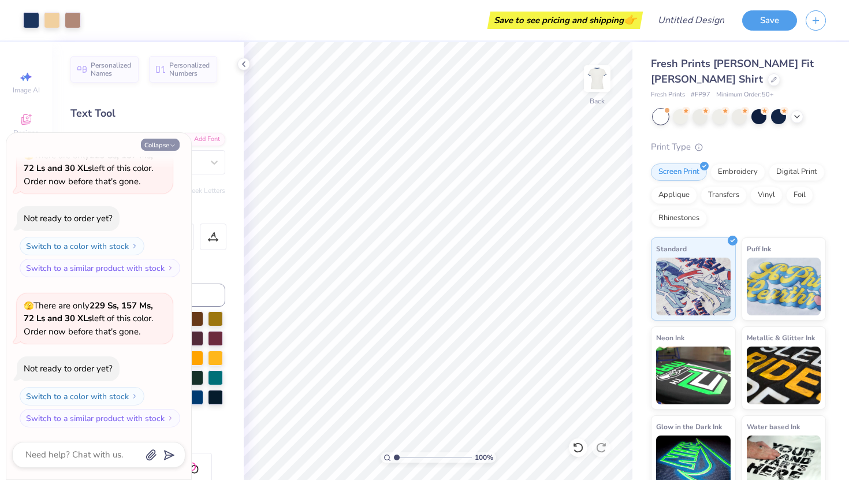
click at [174, 143] on icon "button" at bounding box center [172, 145] width 7 height 7
type textarea "x"
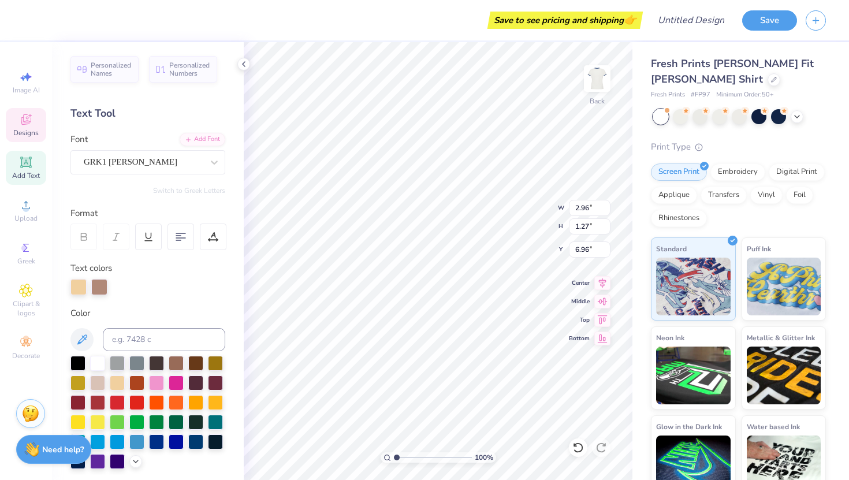
type input "6.96"
type input "4.39"
type input "1.23"
type input "4.27"
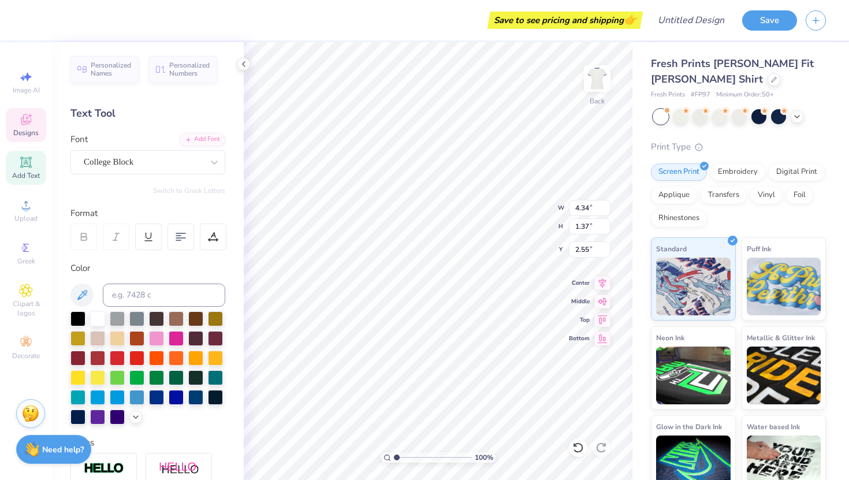
type input "3.39"
type input "2.96"
type input "1.27"
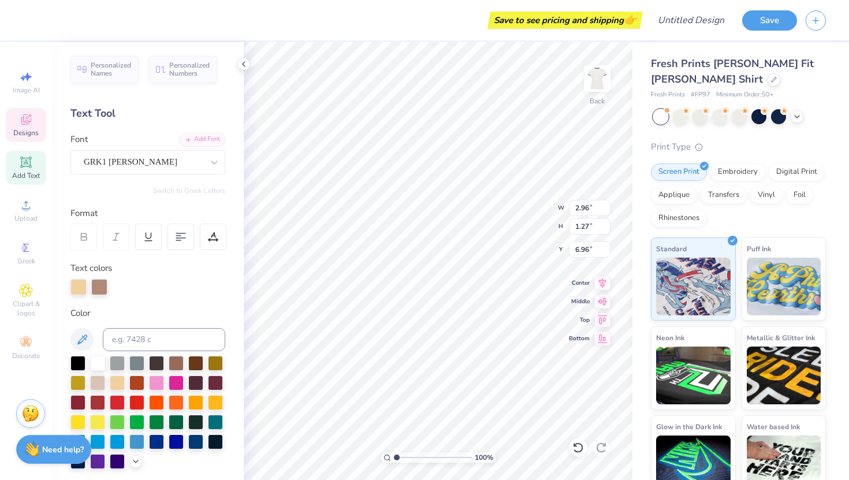
type input "4.97"
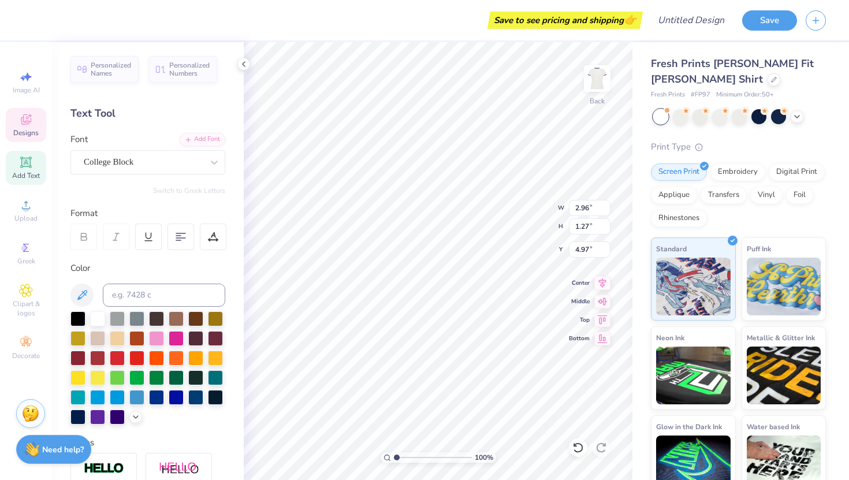
type input "4.34"
type input "1.37"
type input "3.39"
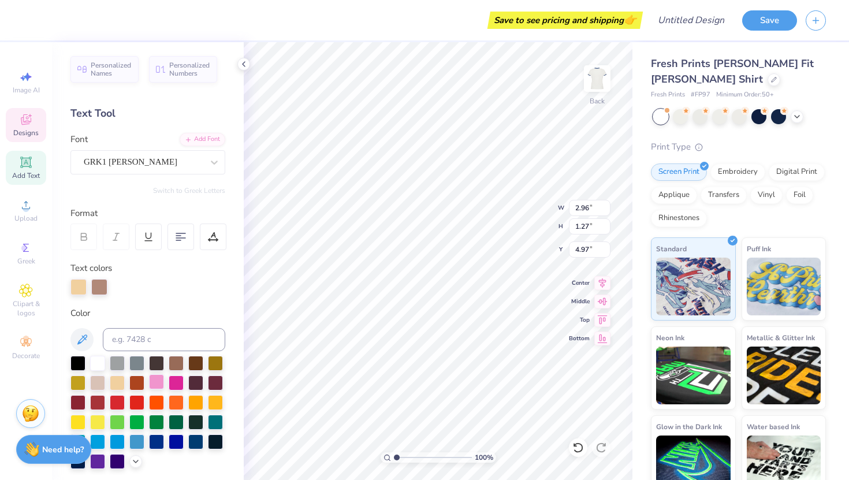
click at [154, 378] on div at bounding box center [156, 381] width 15 height 15
type input "2.92"
type input "1.26"
type input "5.10"
click at [173, 382] on div at bounding box center [176, 381] width 15 height 15
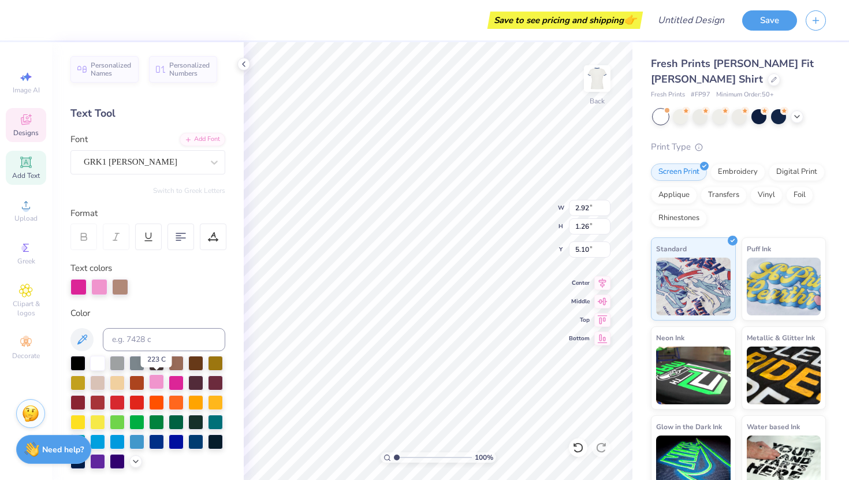
click at [159, 381] on div at bounding box center [156, 381] width 15 height 15
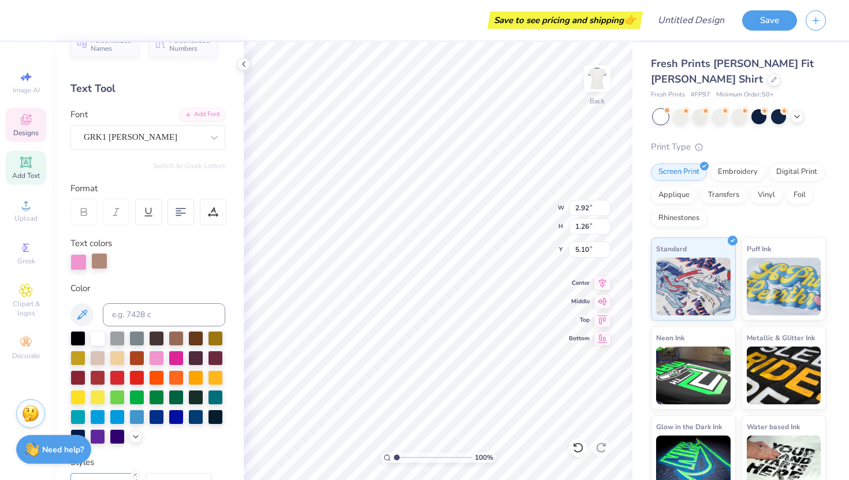
click at [98, 257] on div at bounding box center [99, 261] width 16 height 16
click at [98, 334] on div at bounding box center [97, 337] width 15 height 15
type input "4.34"
type input "1.37"
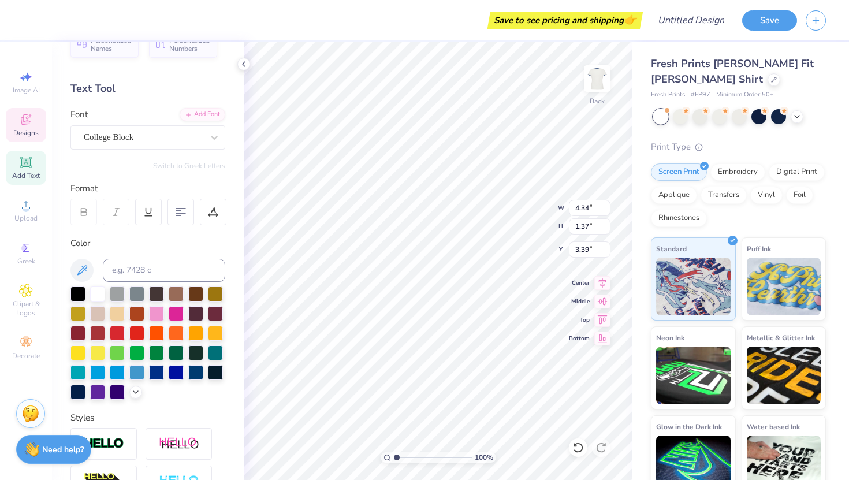
type input "3.40"
click at [77, 288] on div at bounding box center [77, 292] width 15 height 15
click at [158, 309] on div at bounding box center [156, 312] width 15 height 15
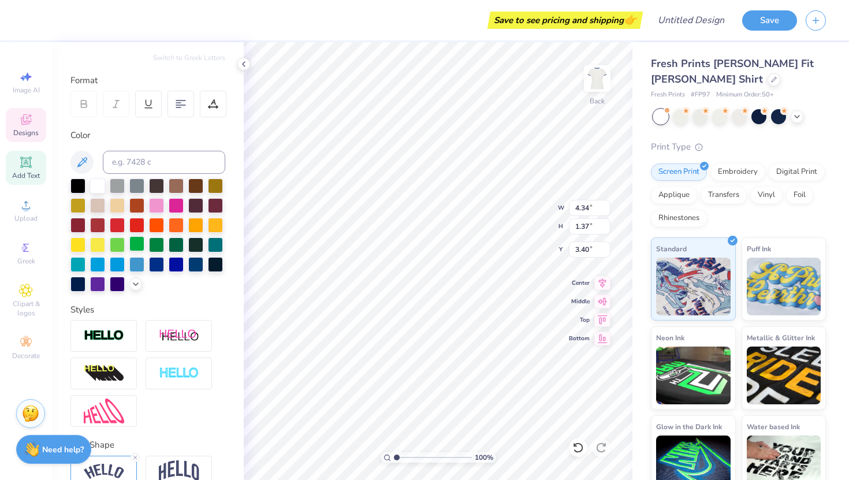
scroll to position [191, 0]
